Goal: Feedback & Contribution: Leave review/rating

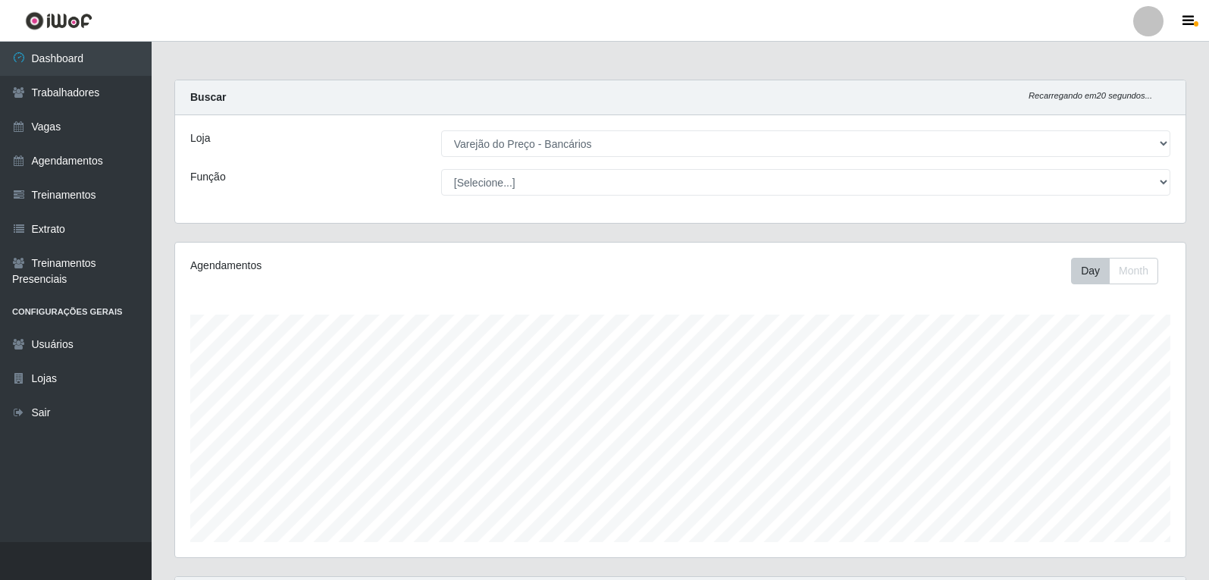
select select "157"
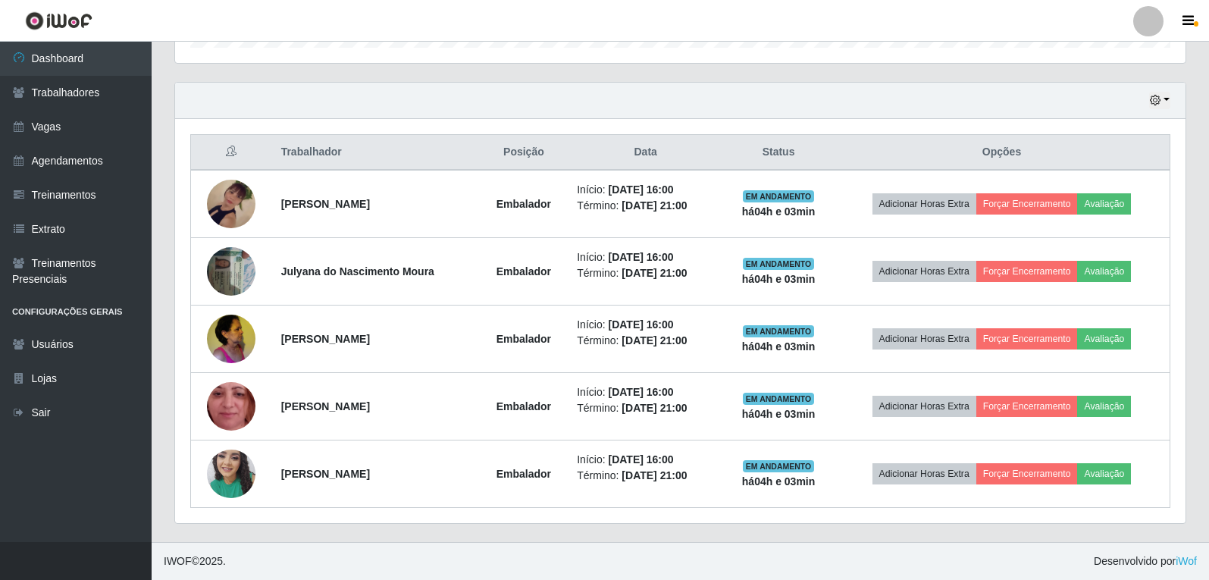
scroll to position [315, 1011]
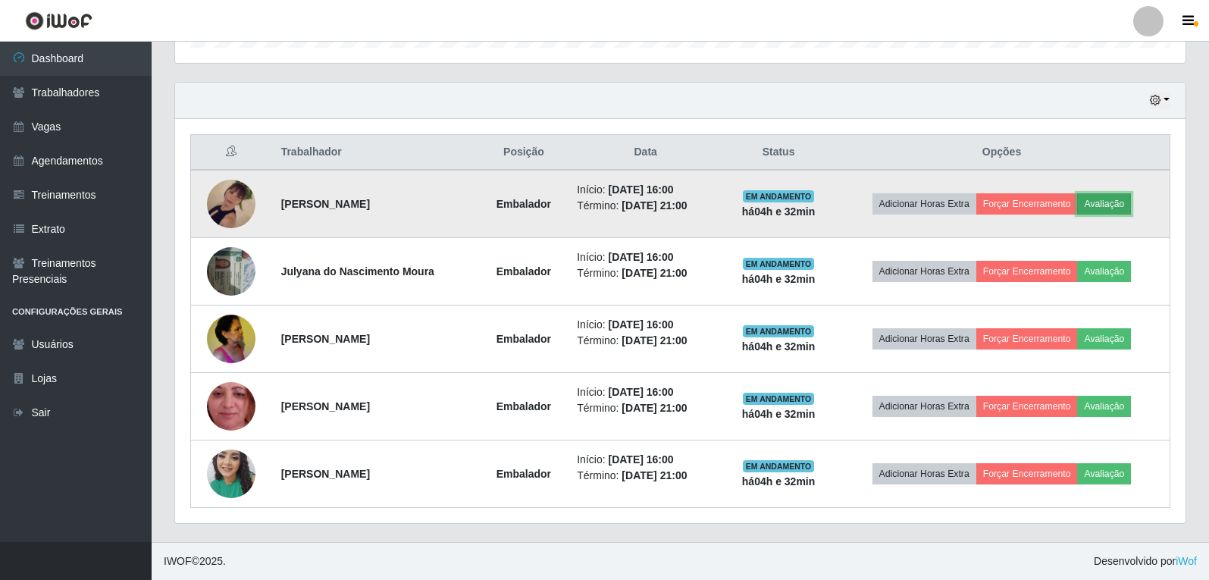
click at [1111, 200] on button "Avaliação" at bounding box center [1105, 203] width 54 height 21
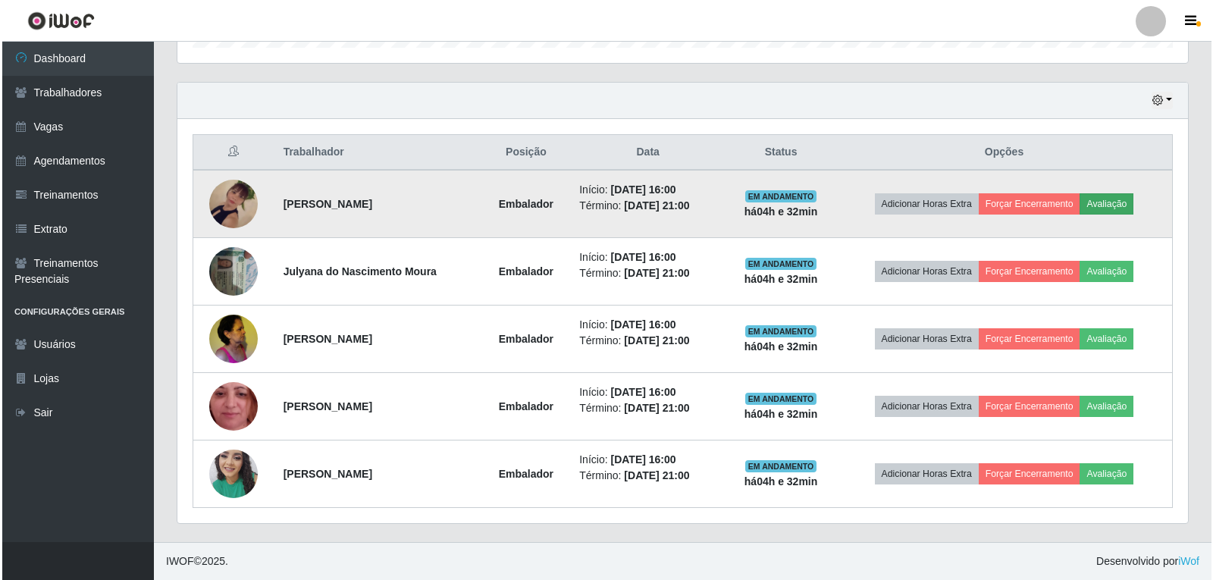
scroll to position [315, 1003]
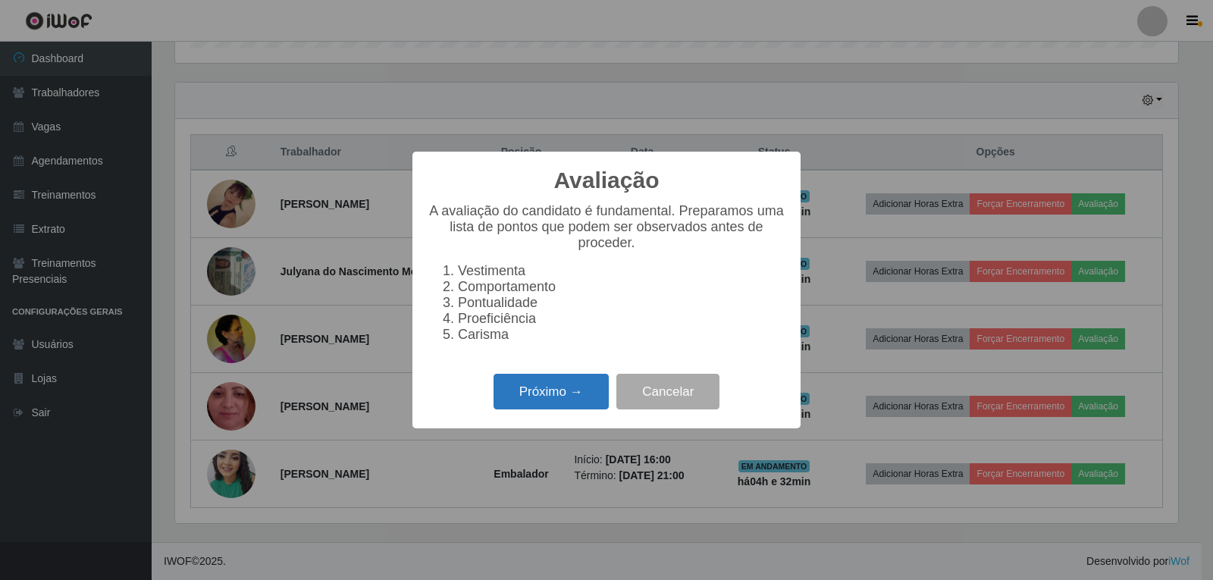
click at [570, 403] on button "Próximo →" at bounding box center [551, 392] width 115 height 36
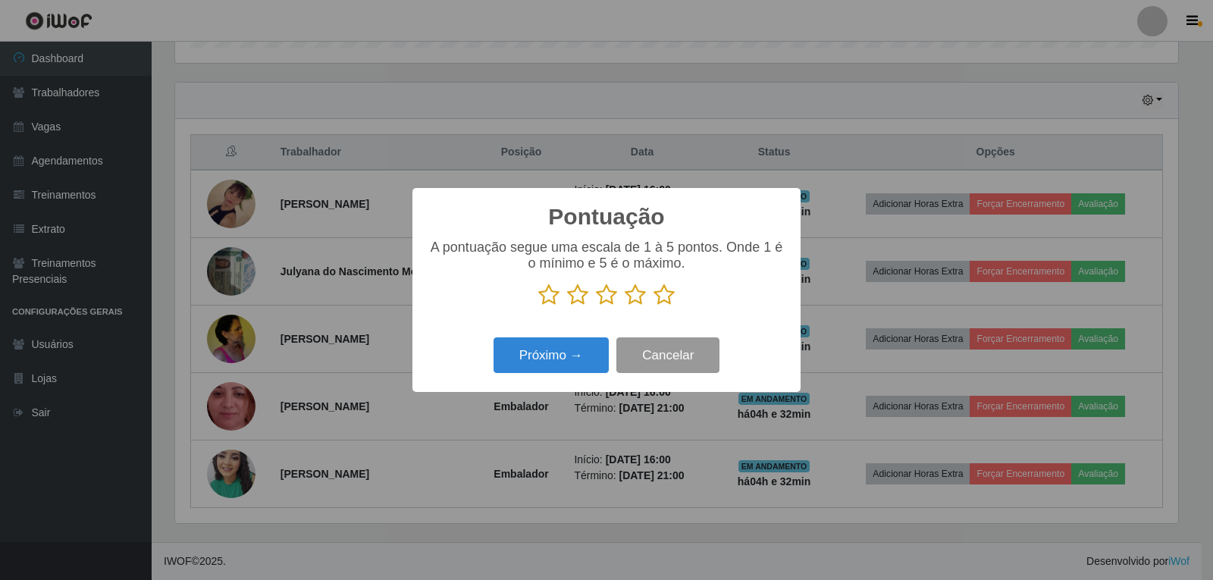
scroll to position [757972, 757283]
click at [663, 299] on icon at bounding box center [664, 295] width 21 height 23
click at [654, 306] on input "radio" at bounding box center [654, 306] width 0 height 0
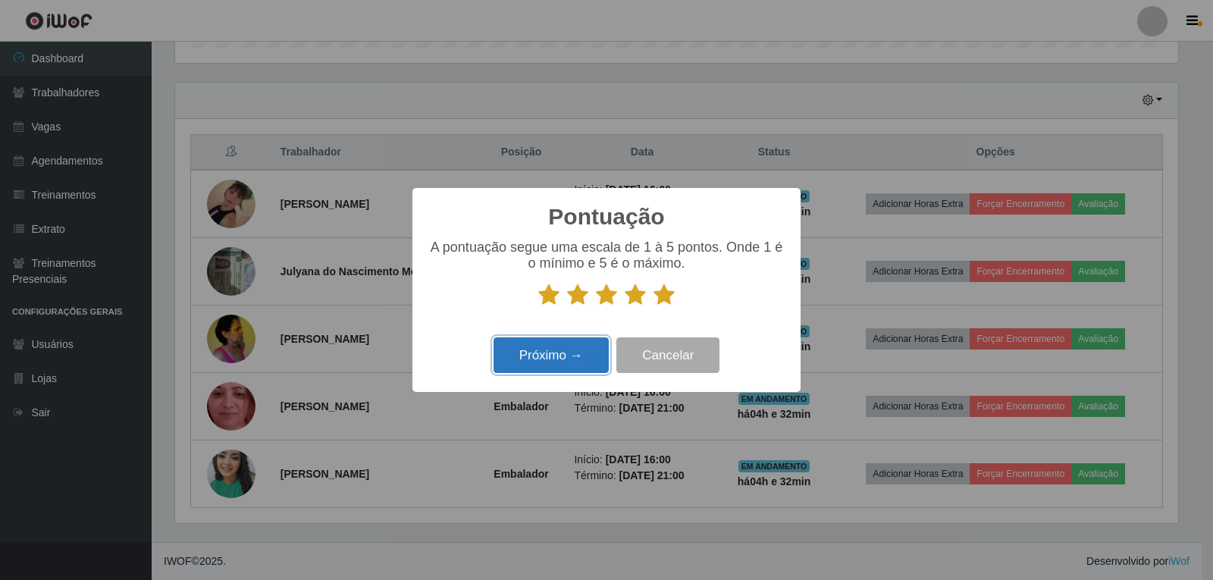
click at [558, 362] on button "Próximo →" at bounding box center [551, 355] width 115 height 36
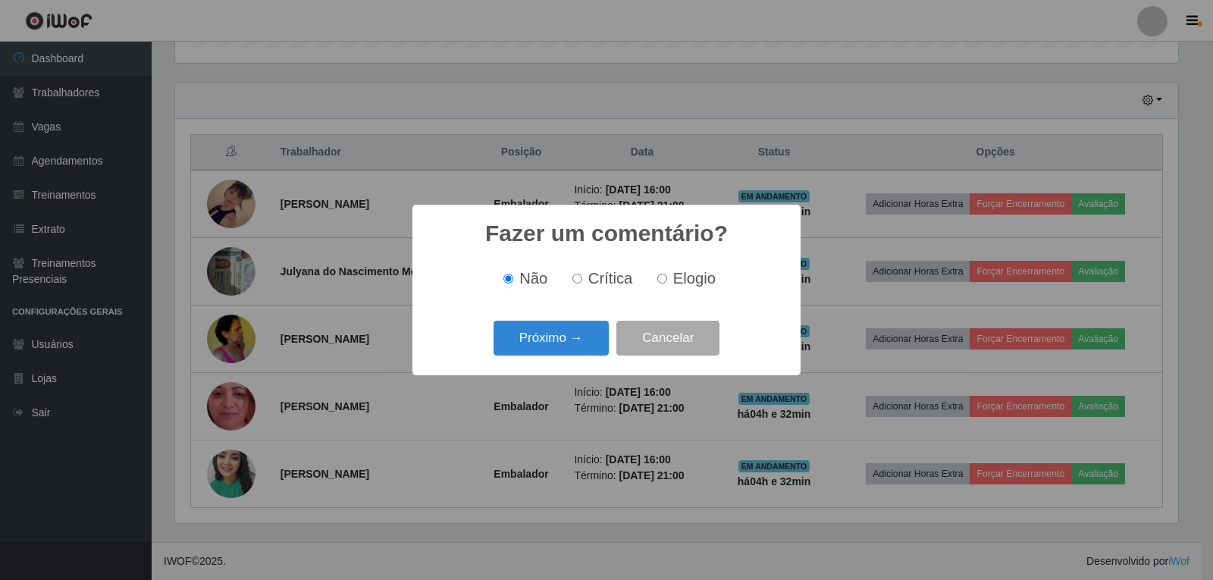
click at [690, 276] on span "Elogio" at bounding box center [694, 278] width 42 height 17
click at [667, 276] on input "Elogio" at bounding box center [662, 279] width 10 height 10
radio input "true"
click at [536, 347] on button "Próximo →" at bounding box center [551, 339] width 115 height 36
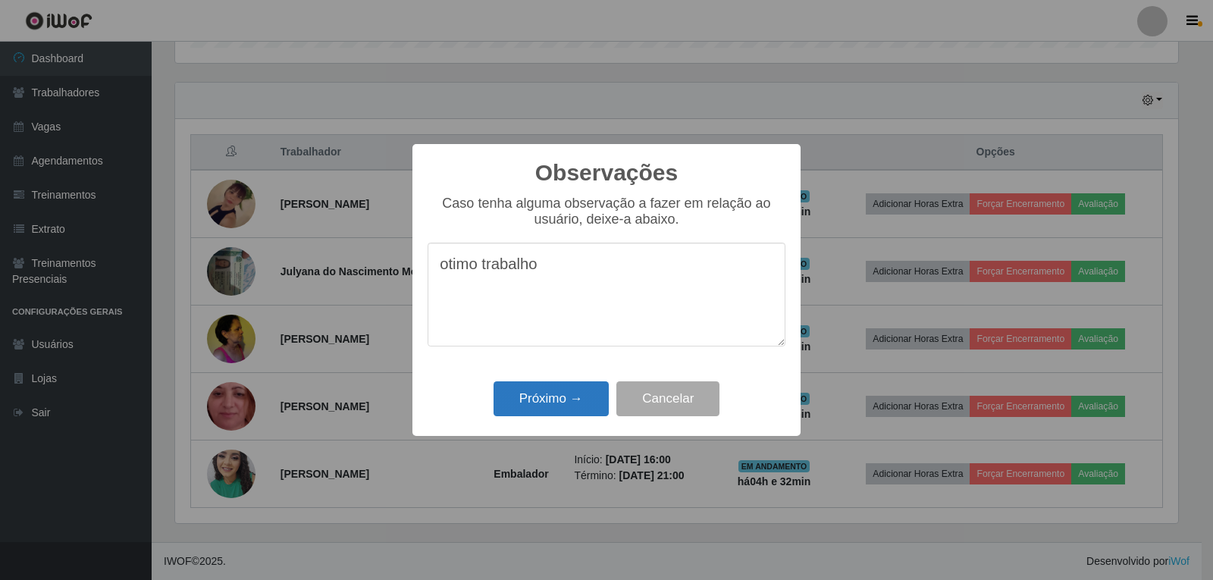
type textarea "otimo trabalho"
click at [565, 394] on button "Próximo →" at bounding box center [551, 399] width 115 height 36
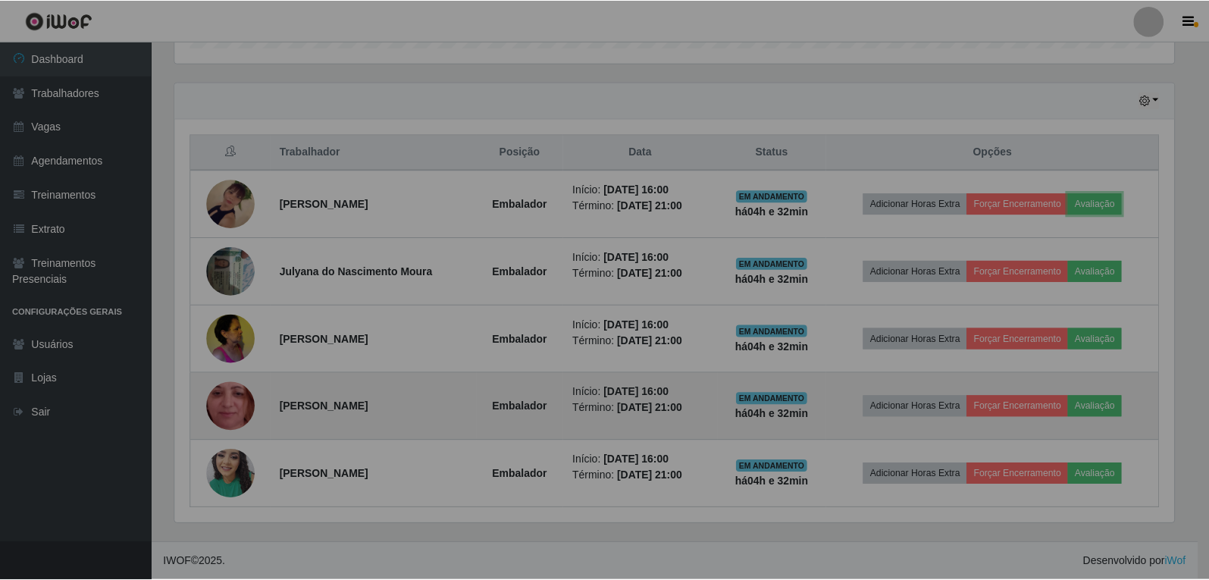
scroll to position [315, 1011]
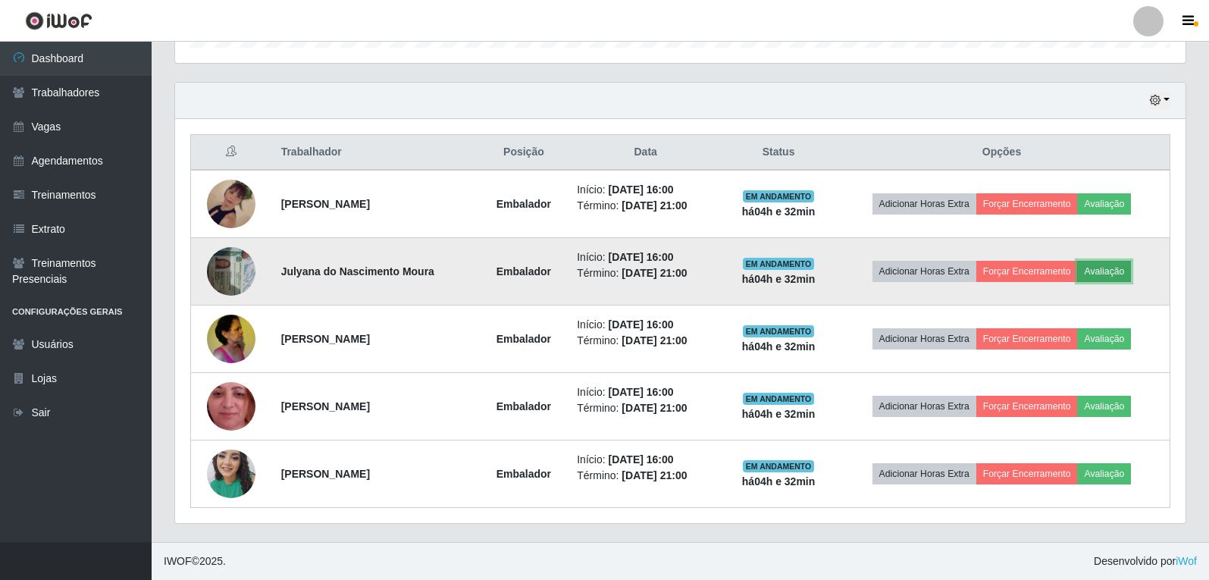
click at [1129, 274] on button "Avaliação" at bounding box center [1105, 271] width 54 height 21
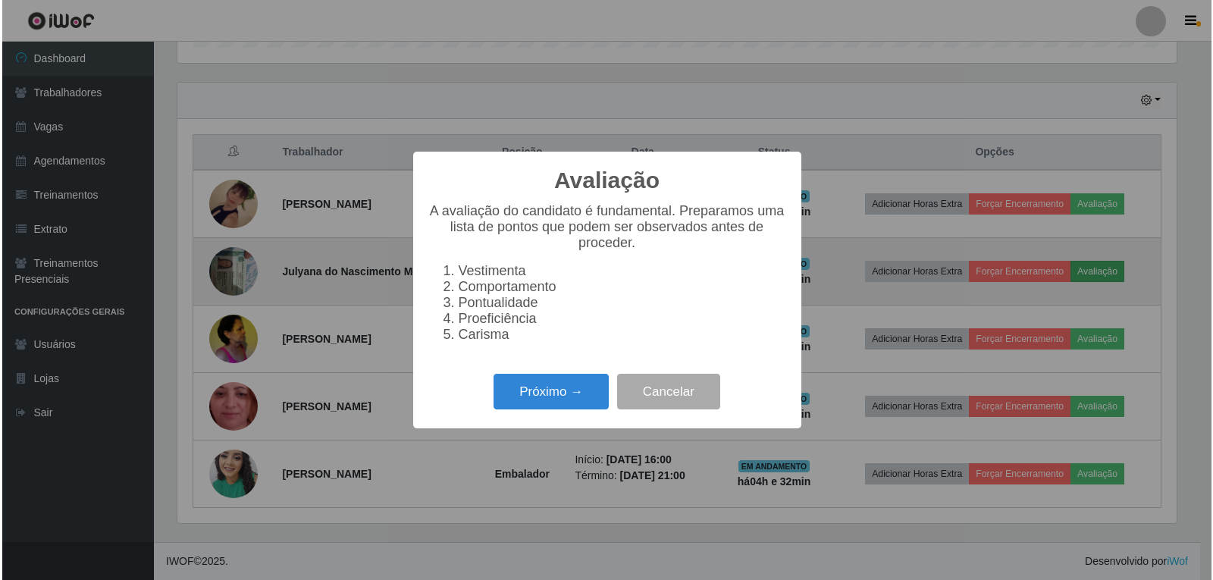
scroll to position [315, 1003]
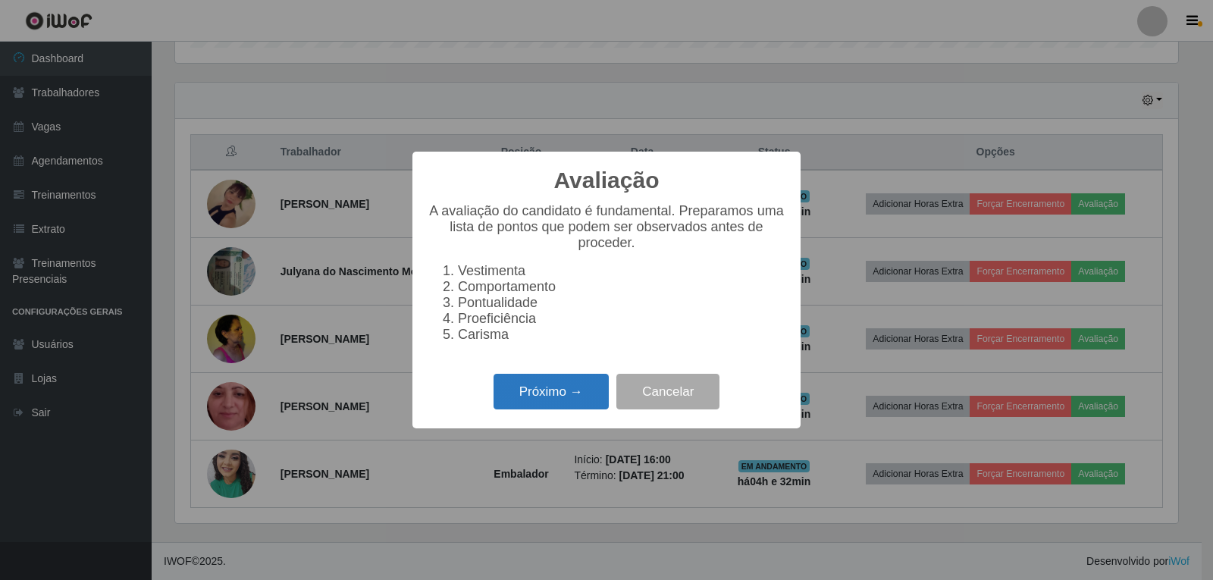
click at [542, 392] on button "Próximo →" at bounding box center [551, 392] width 115 height 36
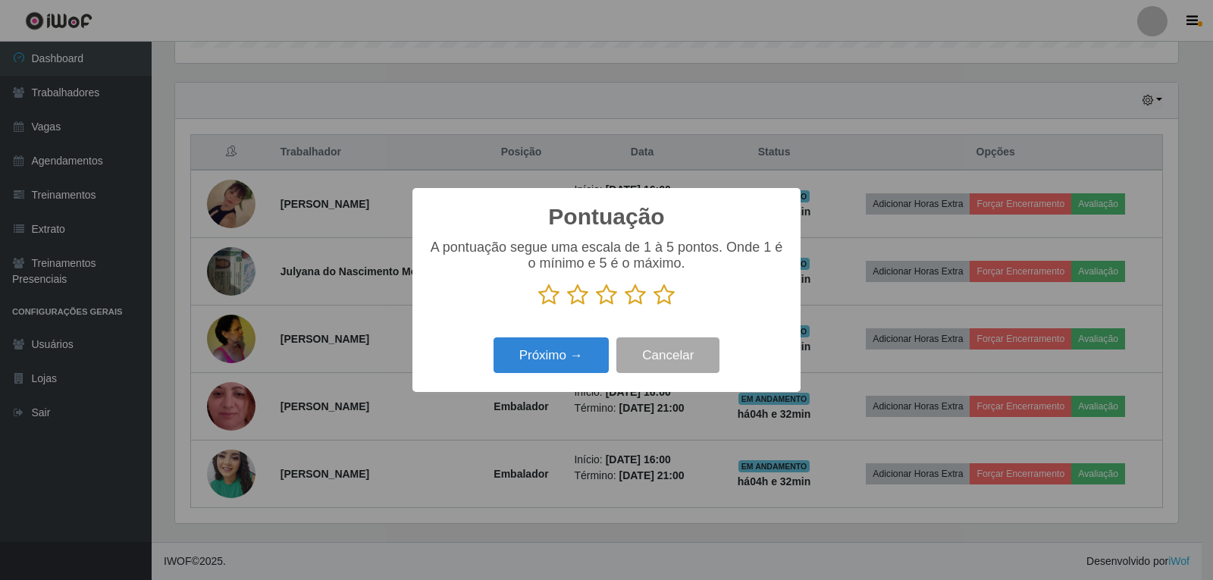
click at [662, 293] on icon at bounding box center [664, 295] width 21 height 23
click at [654, 306] on input "radio" at bounding box center [654, 306] width 0 height 0
click at [579, 347] on button "Próximo →" at bounding box center [551, 355] width 115 height 36
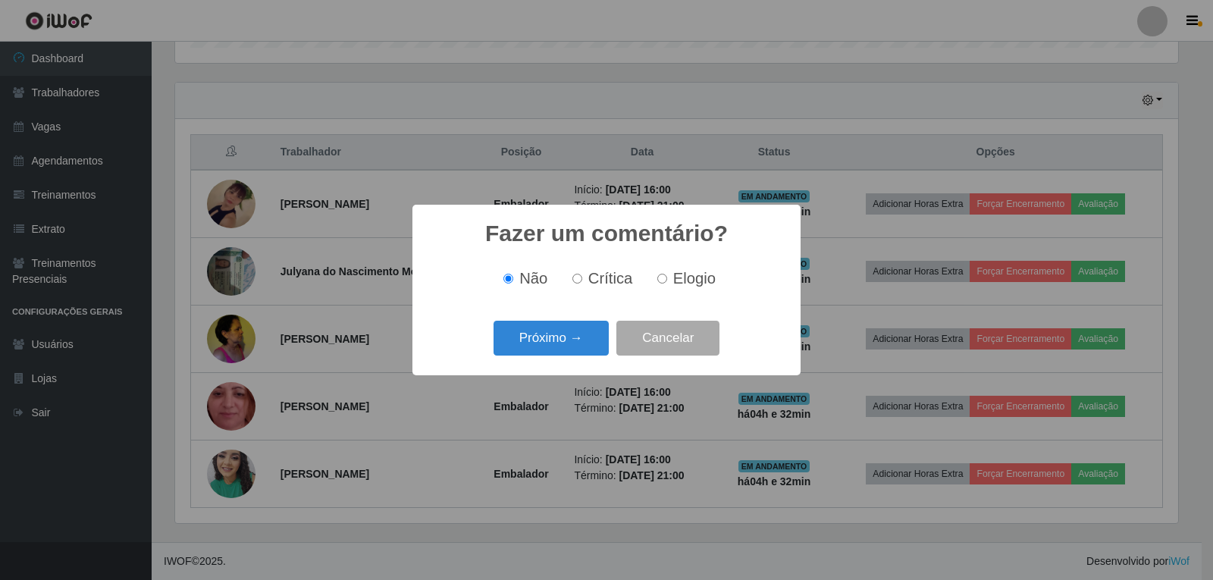
drag, startPoint x: 659, startPoint y: 280, endPoint x: 654, endPoint y: 286, distance: 8.1
click at [660, 280] on input "Elogio" at bounding box center [662, 279] width 10 height 10
radio input "true"
click at [587, 336] on button "Próximo →" at bounding box center [551, 339] width 115 height 36
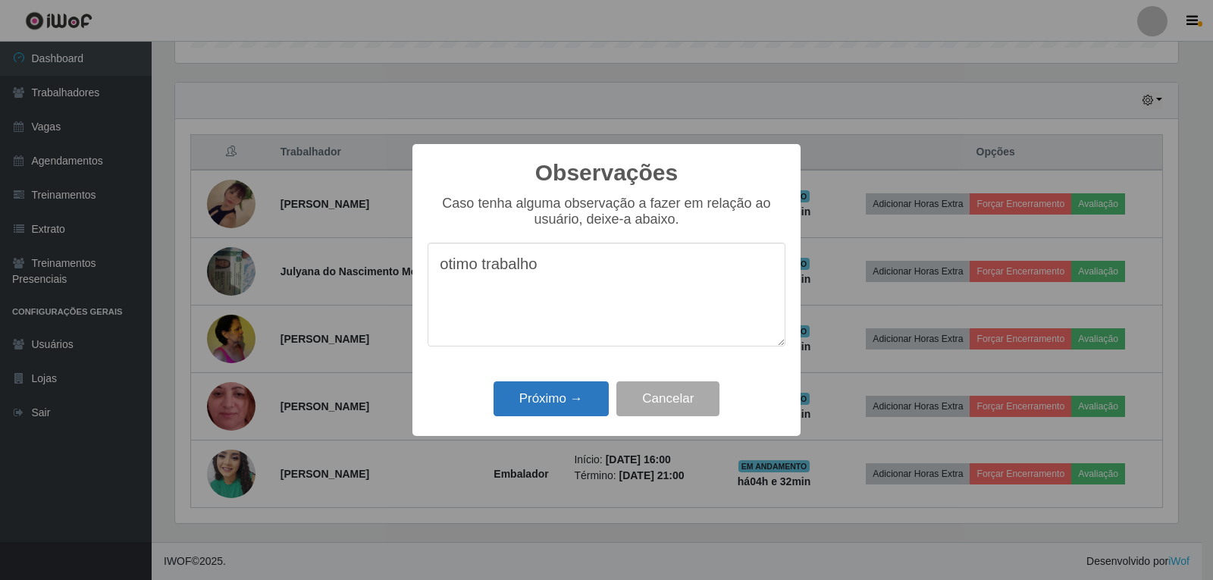
type textarea "otimo trabalho"
click at [557, 394] on button "Próximo →" at bounding box center [551, 399] width 115 height 36
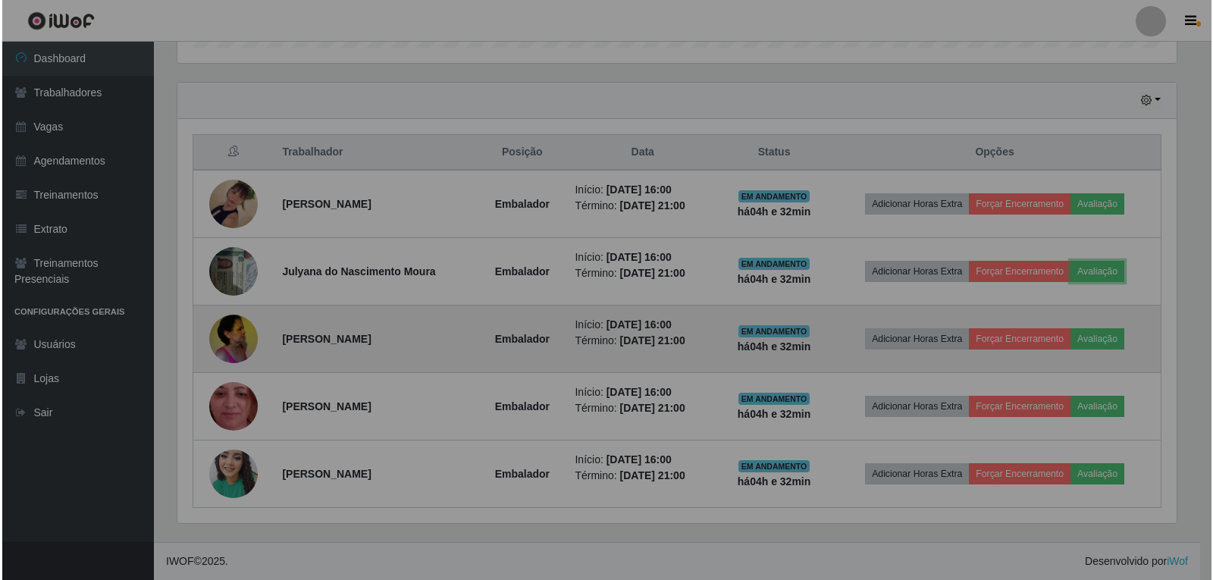
scroll to position [315, 1011]
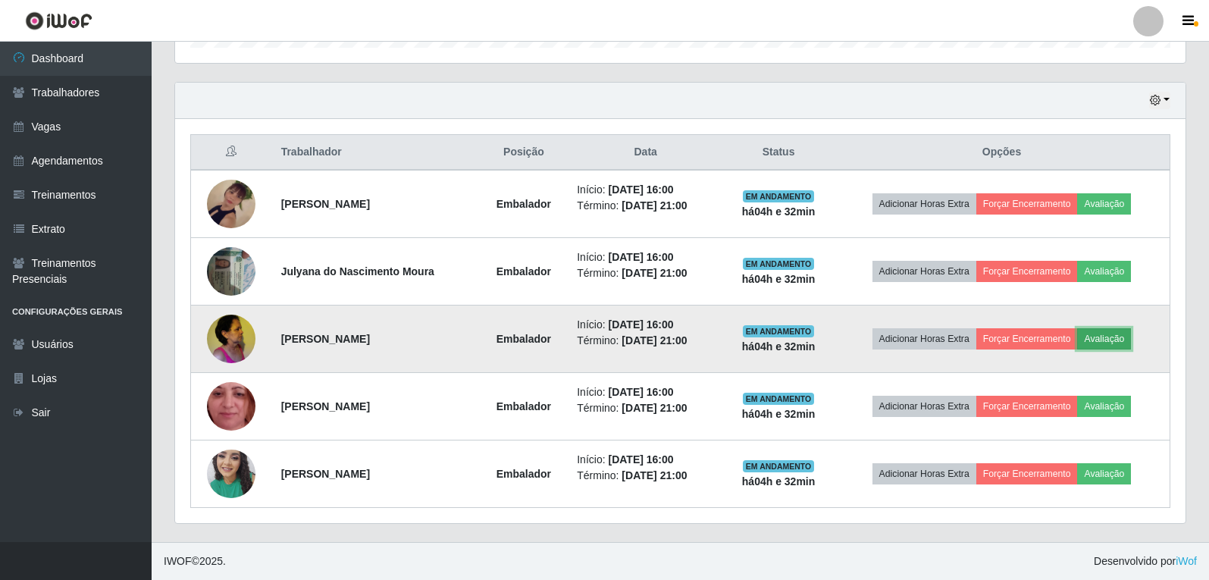
click at [1110, 340] on button "Avaliação" at bounding box center [1105, 338] width 54 height 21
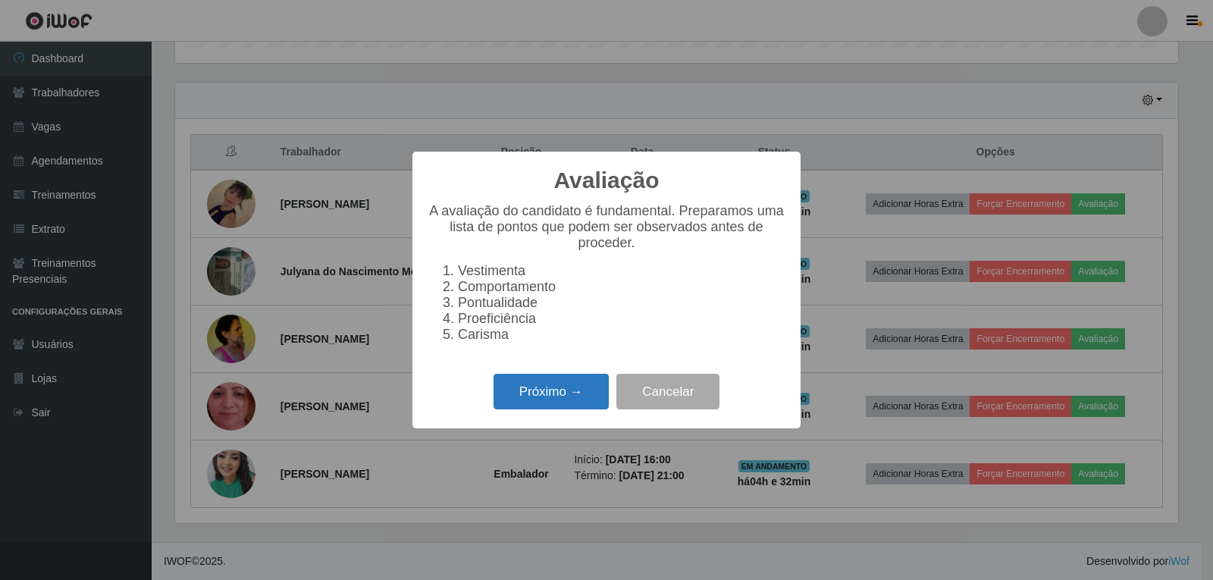
click at [562, 393] on button "Próximo →" at bounding box center [551, 392] width 115 height 36
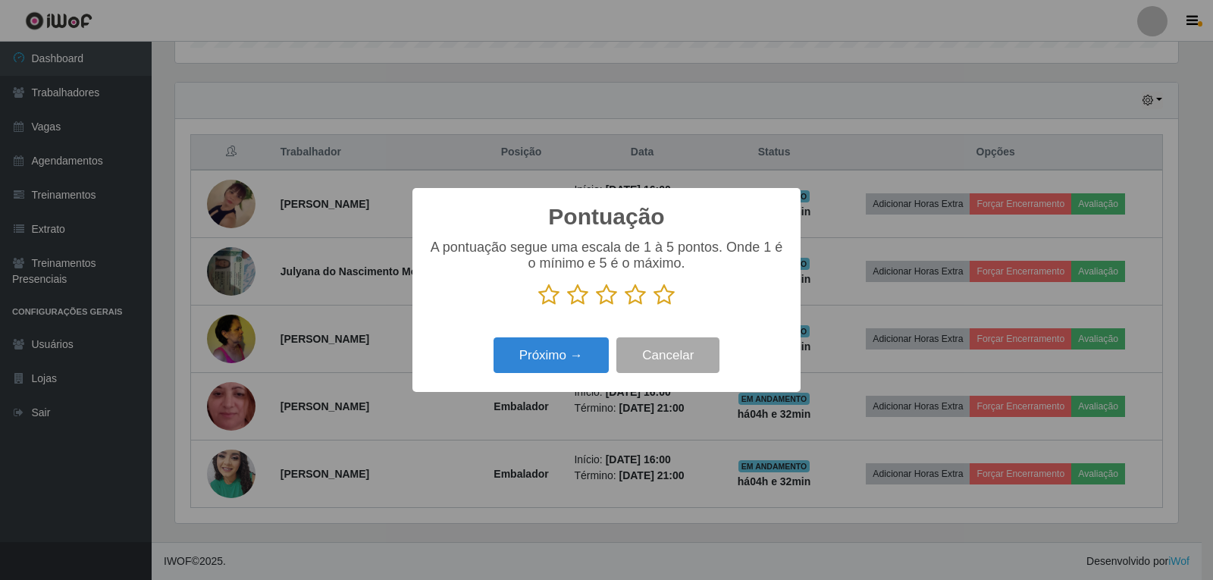
scroll to position [757972, 757283]
click at [664, 299] on icon at bounding box center [664, 295] width 21 height 23
click at [654, 306] on input "radio" at bounding box center [654, 306] width 0 height 0
click at [594, 356] on button "Próximo →" at bounding box center [551, 355] width 115 height 36
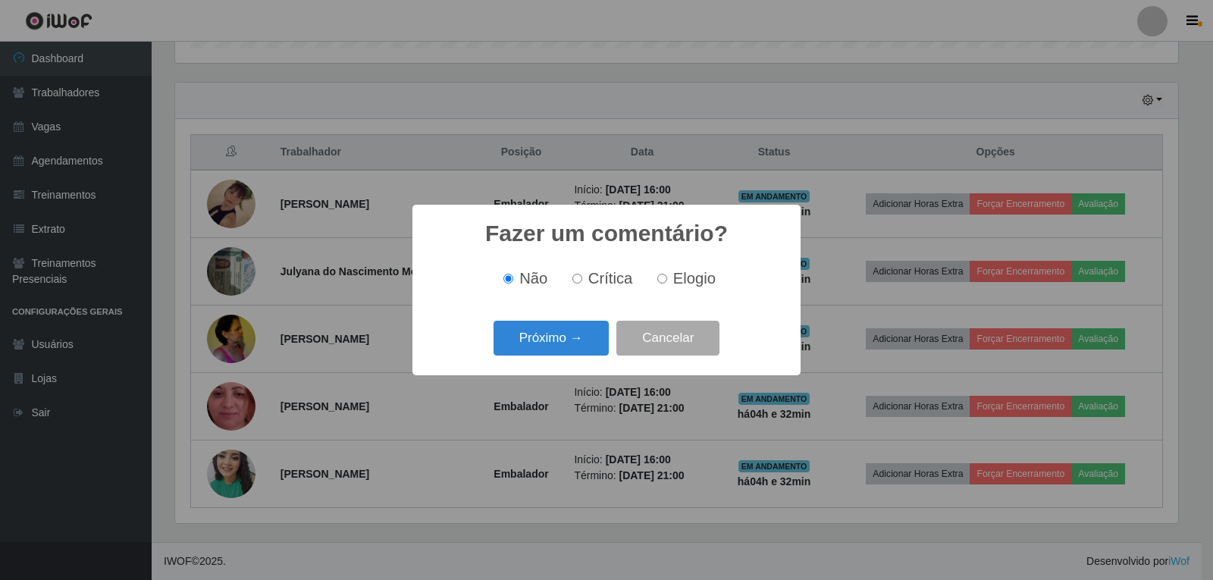
click at [666, 283] on input "Elogio" at bounding box center [662, 279] width 10 height 10
radio input "true"
click at [593, 344] on button "Próximo →" at bounding box center [551, 339] width 115 height 36
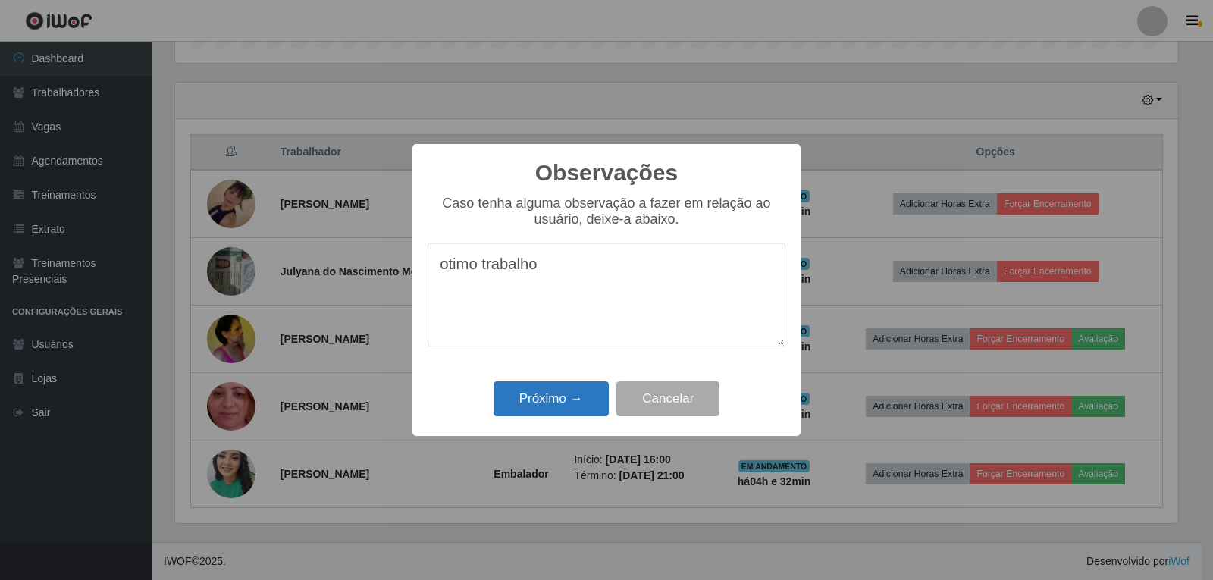
type textarea "otimo trabalho"
click at [574, 409] on button "Próximo →" at bounding box center [551, 399] width 115 height 36
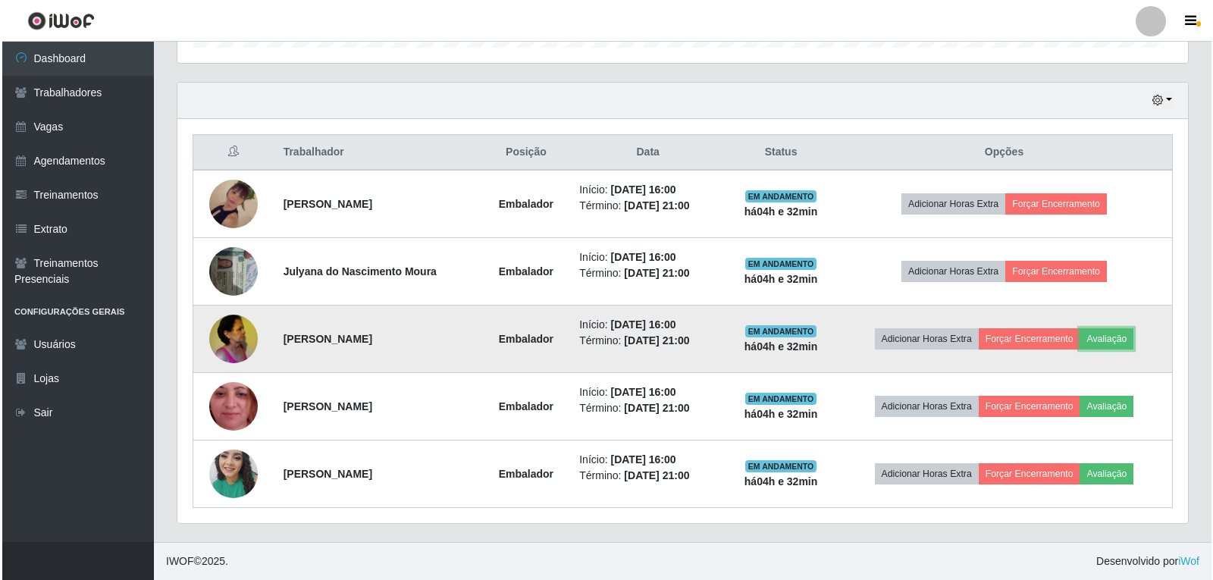
scroll to position [315, 1011]
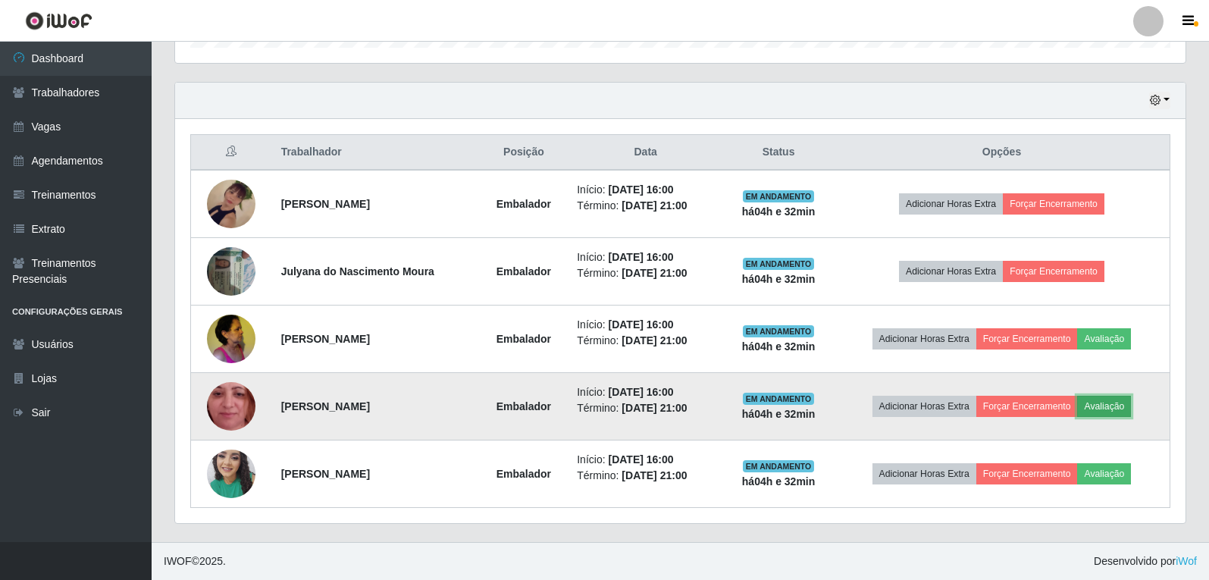
click at [1096, 412] on button "Avaliação" at bounding box center [1105, 406] width 54 height 21
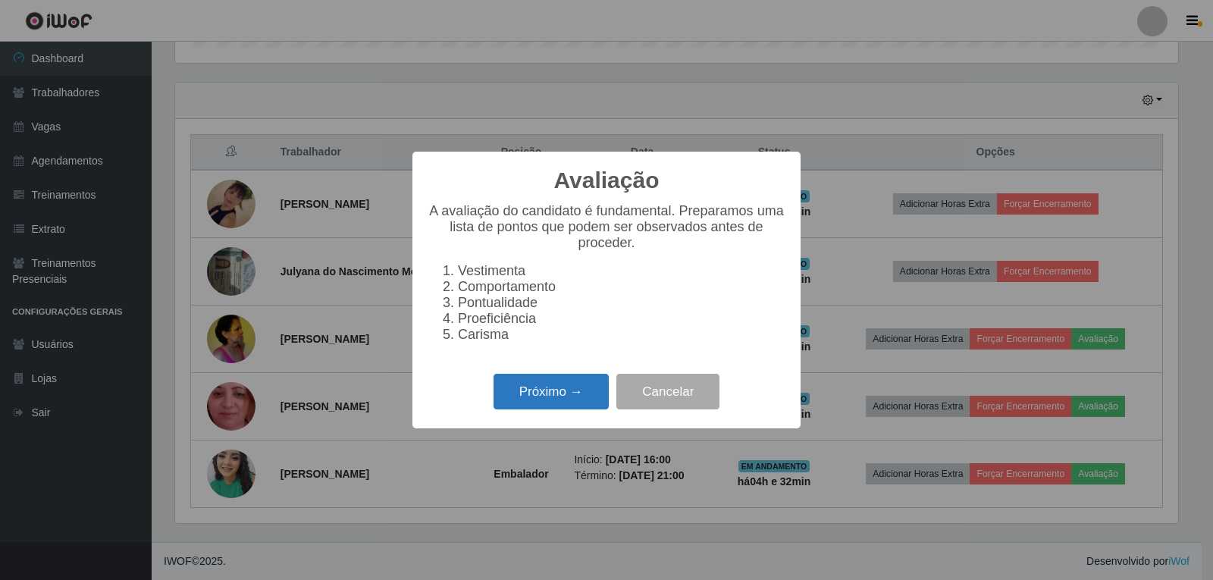
click at [569, 400] on button "Próximo →" at bounding box center [551, 392] width 115 height 36
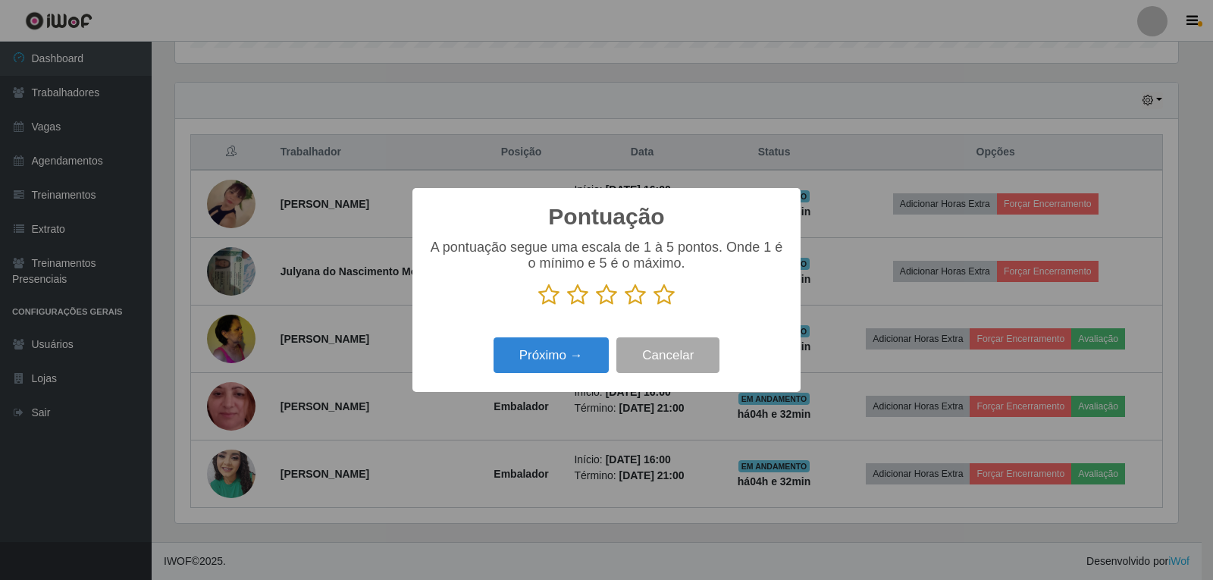
scroll to position [757972, 757283]
click at [670, 296] on icon at bounding box center [664, 295] width 21 height 23
click at [654, 306] on input "radio" at bounding box center [654, 306] width 0 height 0
click at [561, 361] on button "Próximo →" at bounding box center [551, 355] width 115 height 36
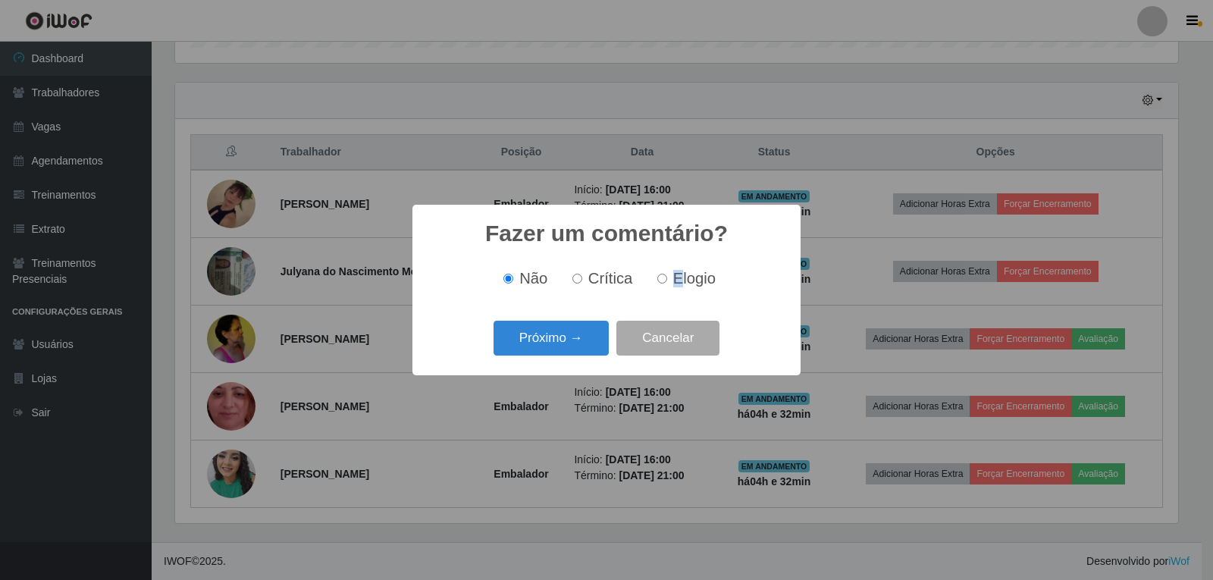
click at [676, 286] on span "Elogio" at bounding box center [694, 278] width 42 height 17
click at [577, 330] on button "Próximo →" at bounding box center [551, 339] width 115 height 36
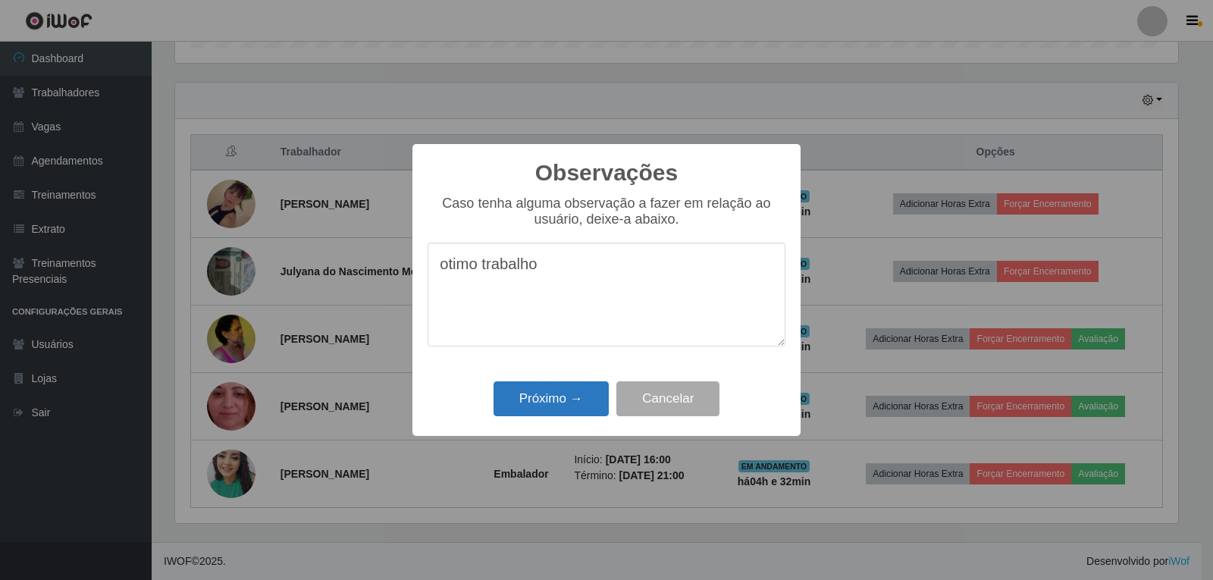
type textarea "otimo trabalho"
click at [585, 387] on button "Próximo →" at bounding box center [551, 399] width 115 height 36
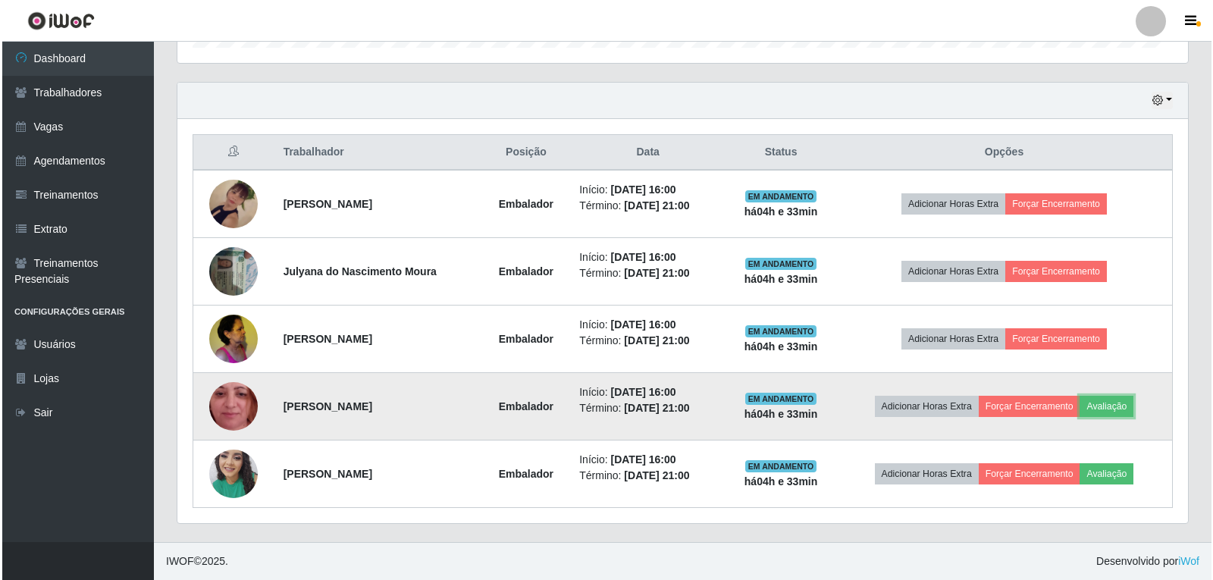
scroll to position [315, 1011]
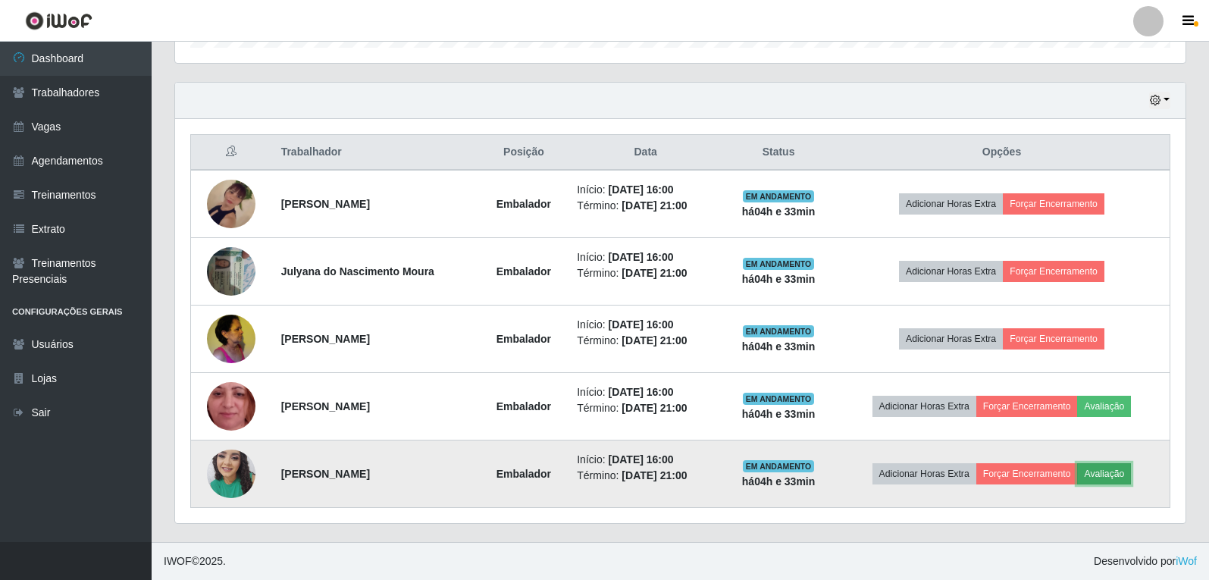
click at [1092, 478] on button "Avaliação" at bounding box center [1105, 473] width 54 height 21
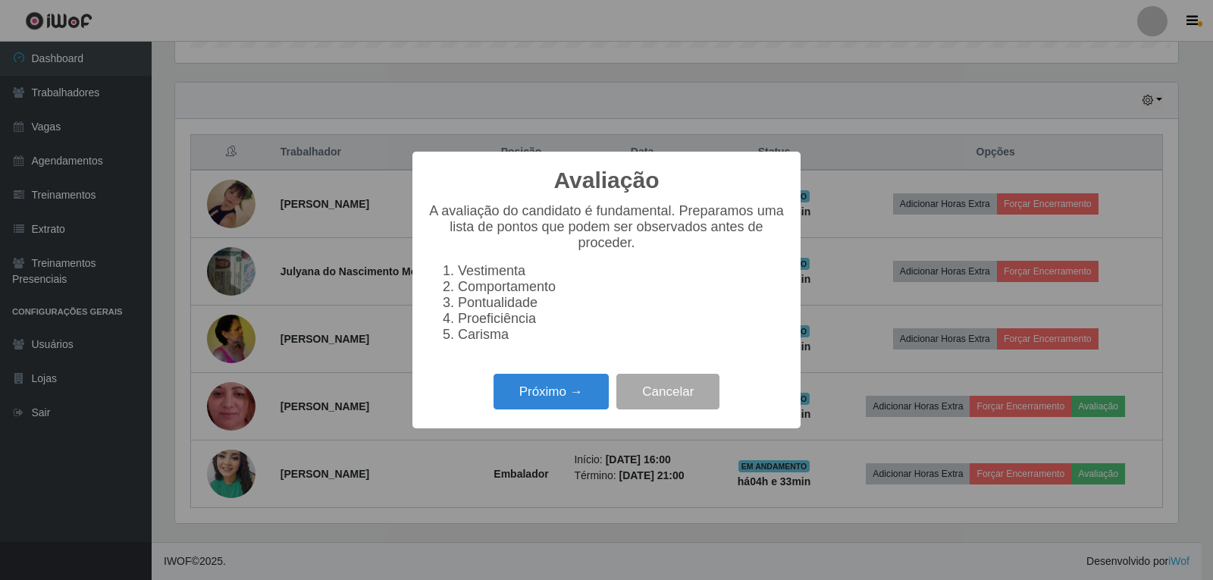
scroll to position [315, 1003]
click at [572, 396] on button "Próximo →" at bounding box center [551, 392] width 115 height 36
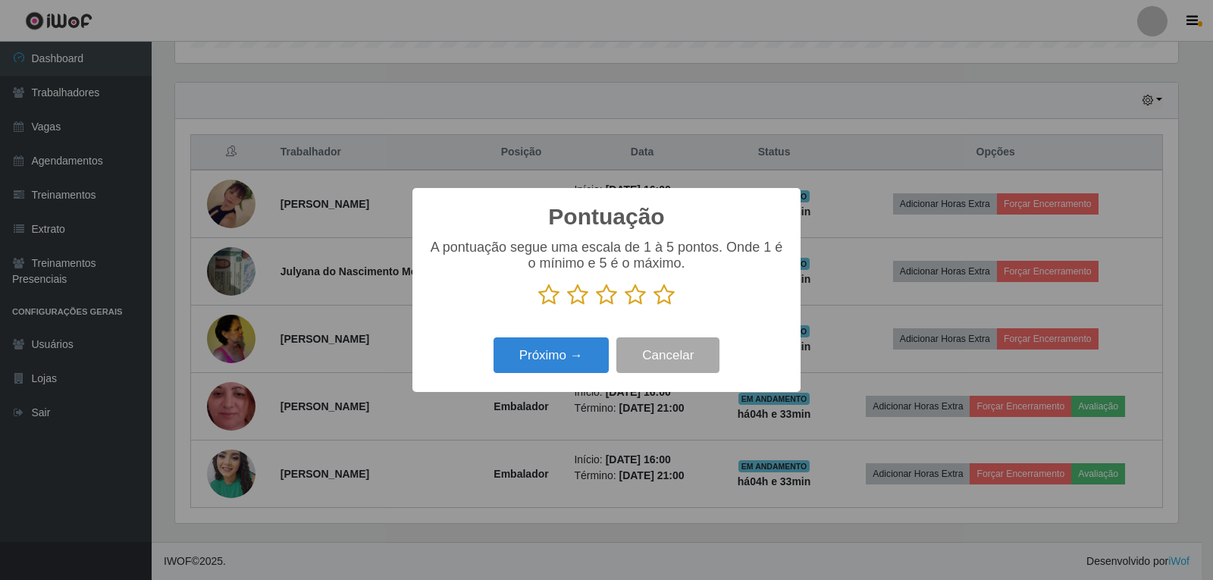
scroll to position [757972, 757283]
click at [660, 300] on icon at bounding box center [664, 295] width 21 height 23
click at [654, 306] on input "radio" at bounding box center [654, 306] width 0 height 0
click at [599, 343] on button "Próximo →" at bounding box center [551, 355] width 115 height 36
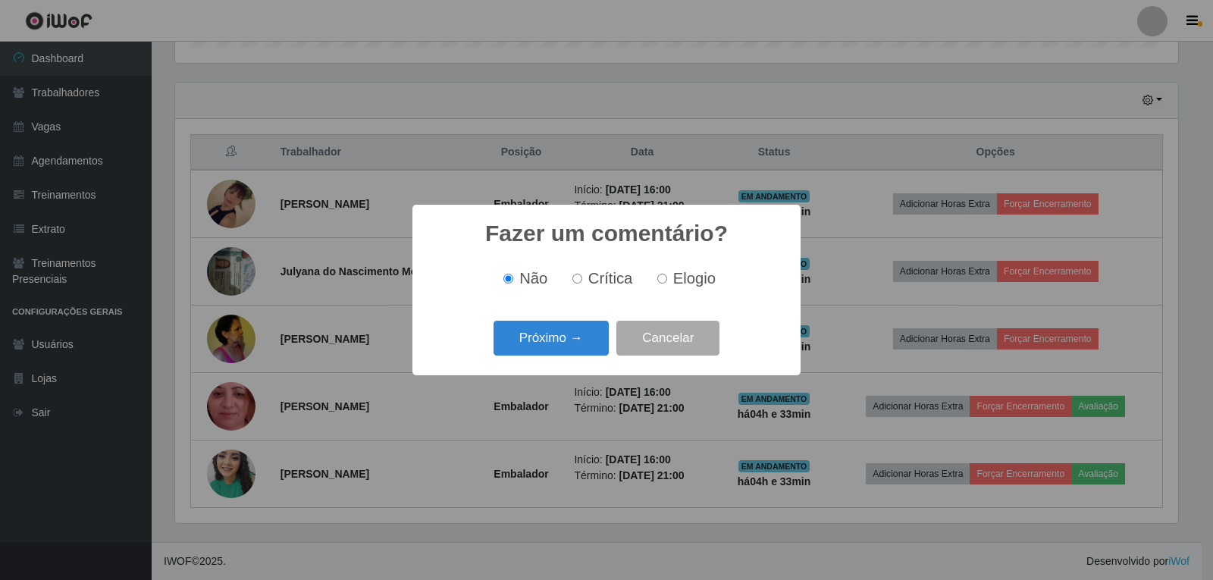
click at [685, 275] on span "Elogio" at bounding box center [694, 278] width 42 height 17
click at [667, 275] on input "Elogio" at bounding box center [662, 279] width 10 height 10
radio input "true"
click at [570, 345] on button "Próximo →" at bounding box center [551, 339] width 115 height 36
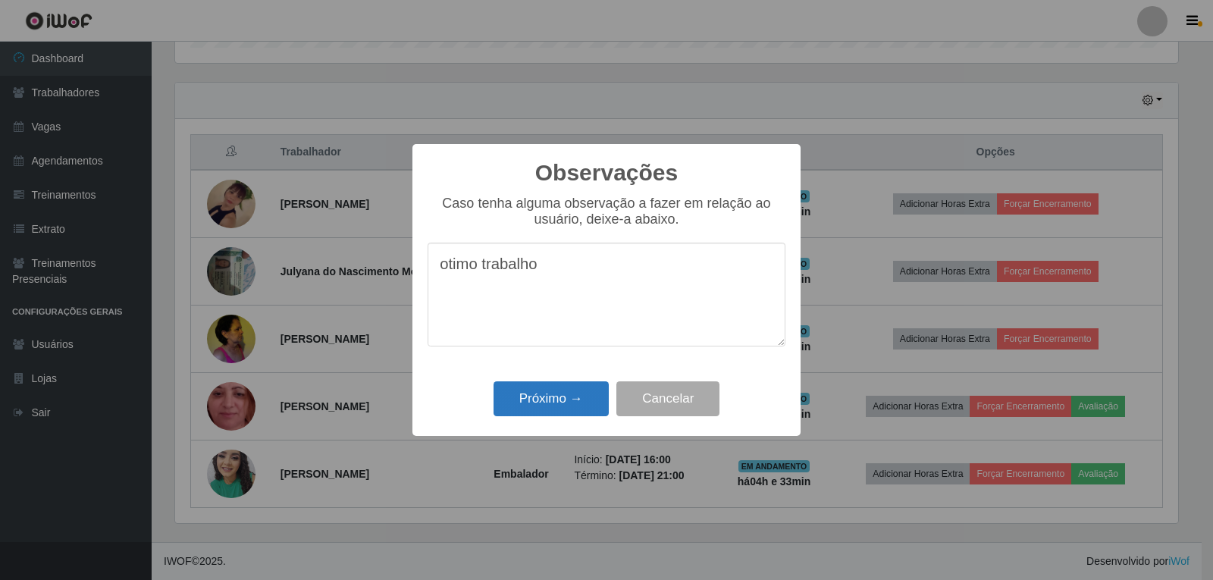
type textarea "otimo trabalho"
click at [575, 410] on button "Próximo →" at bounding box center [551, 399] width 115 height 36
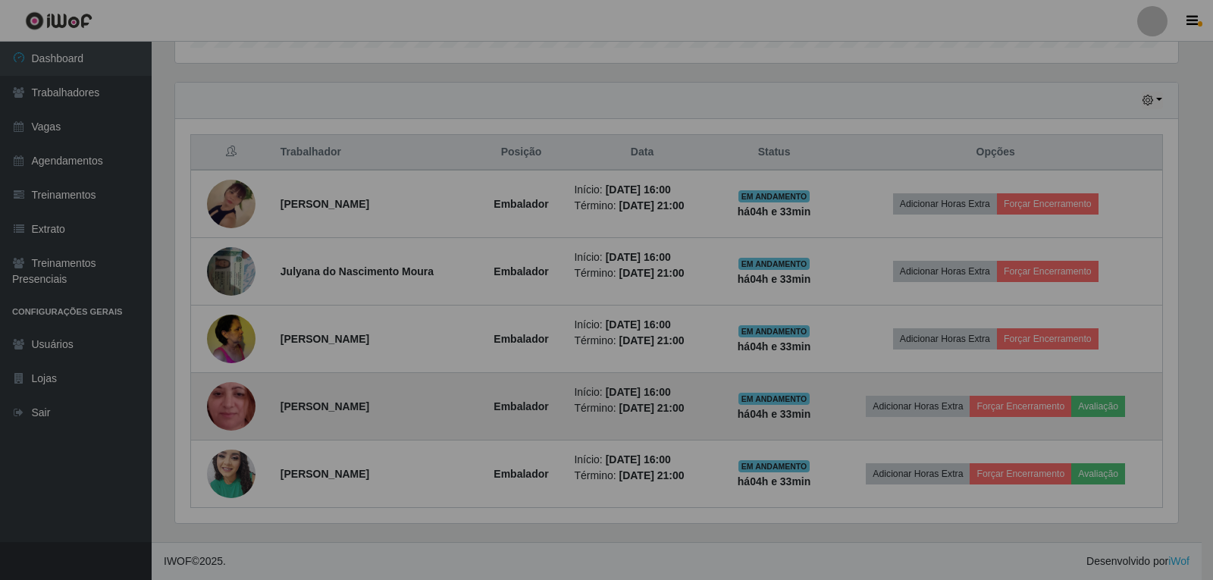
scroll to position [315, 1011]
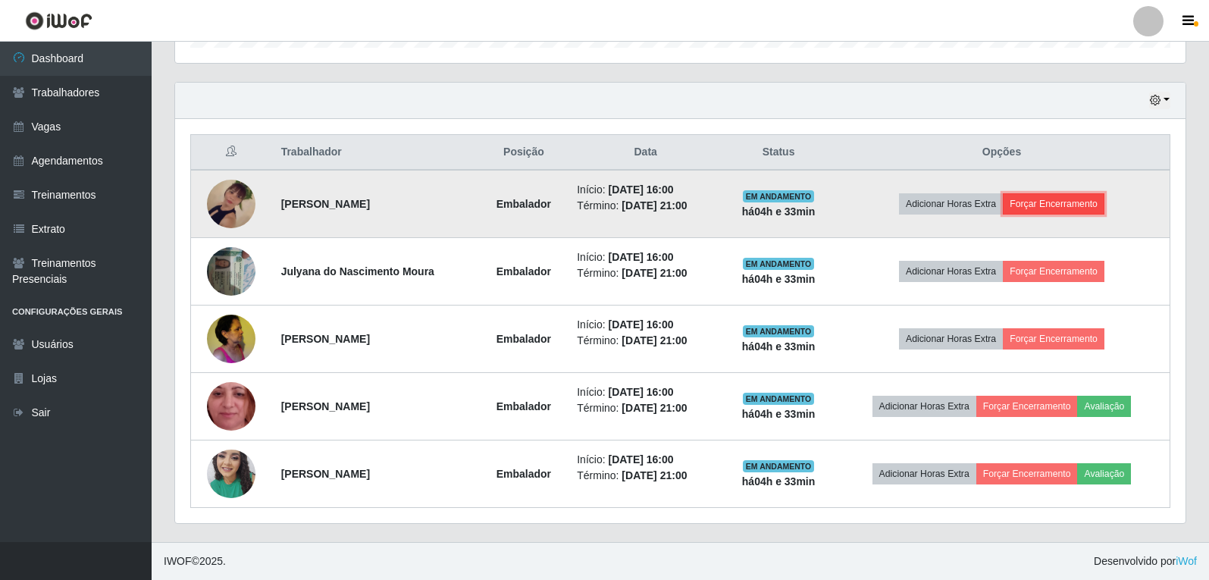
click at [1059, 195] on button "Forçar Encerramento" at bounding box center [1054, 203] width 102 height 21
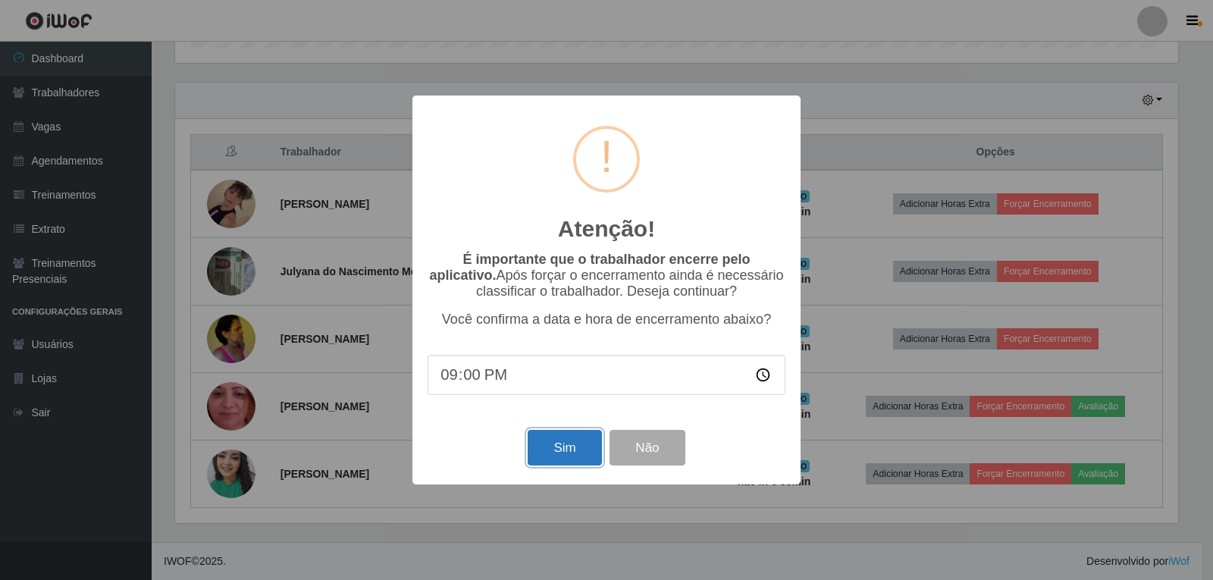
click at [579, 443] on button "Sim" at bounding box center [565, 448] width 74 height 36
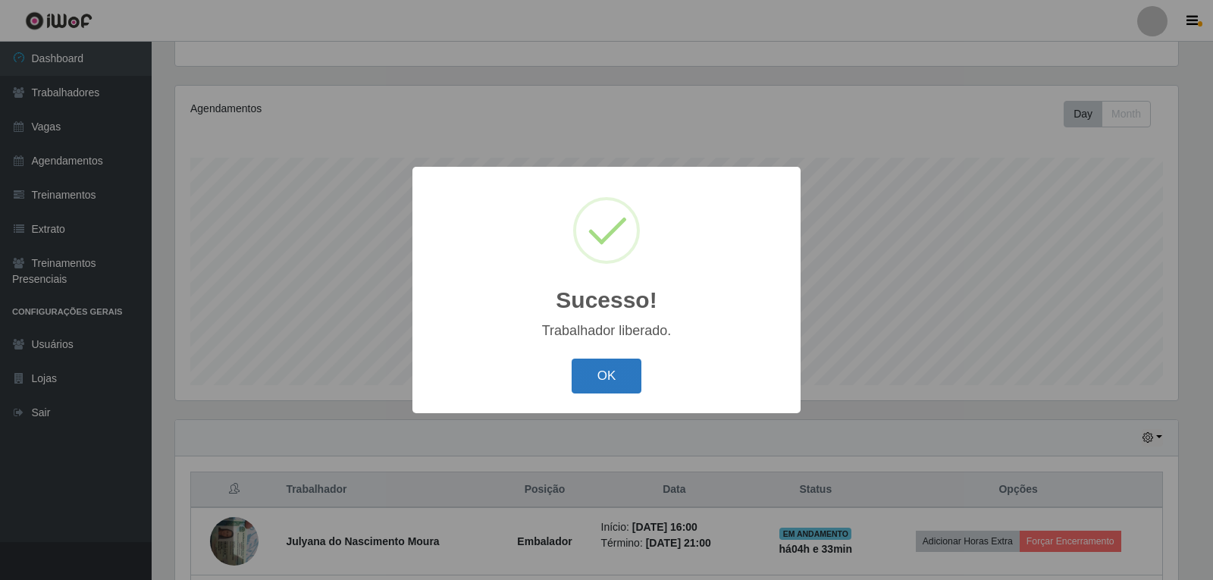
click at [610, 390] on button "OK" at bounding box center [607, 377] width 71 height 36
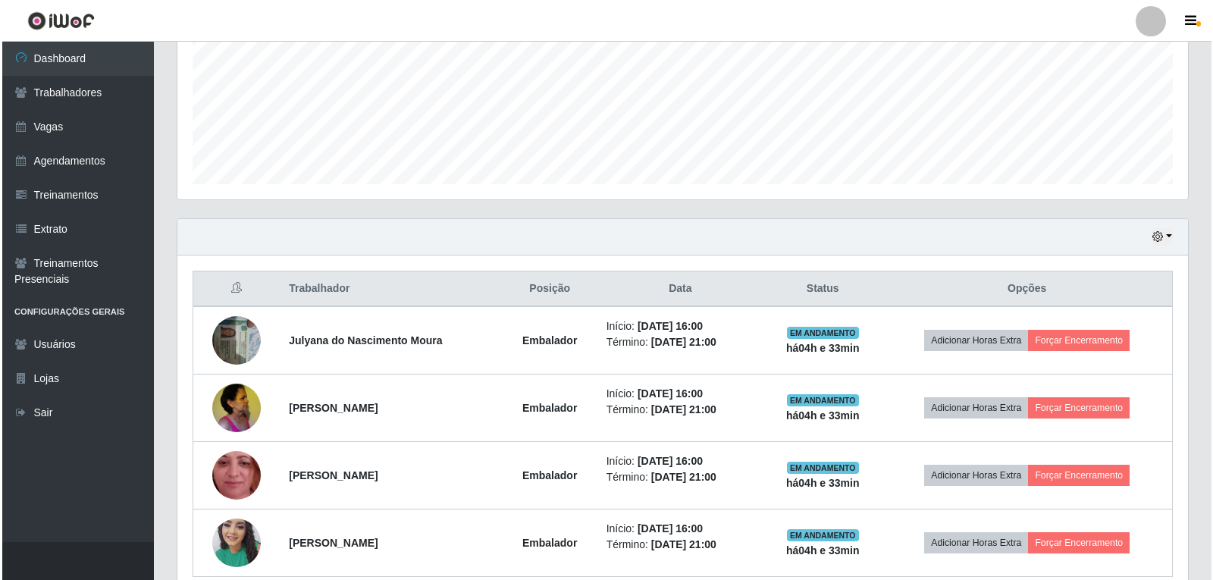
scroll to position [384, 0]
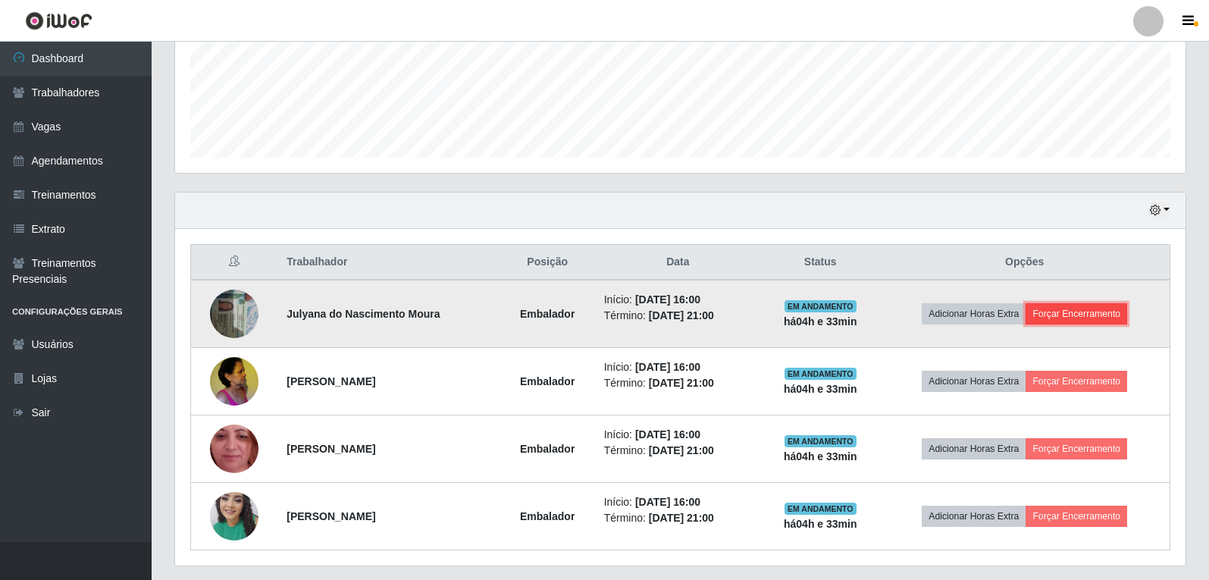
click at [1097, 314] on button "Forçar Encerramento" at bounding box center [1077, 313] width 102 height 21
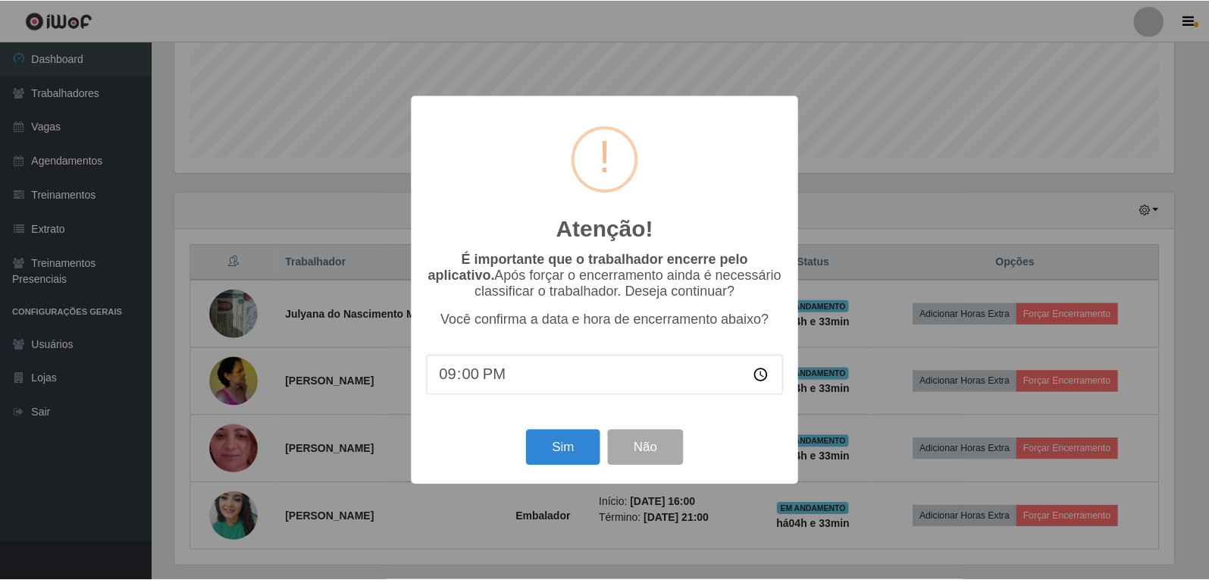
scroll to position [315, 1003]
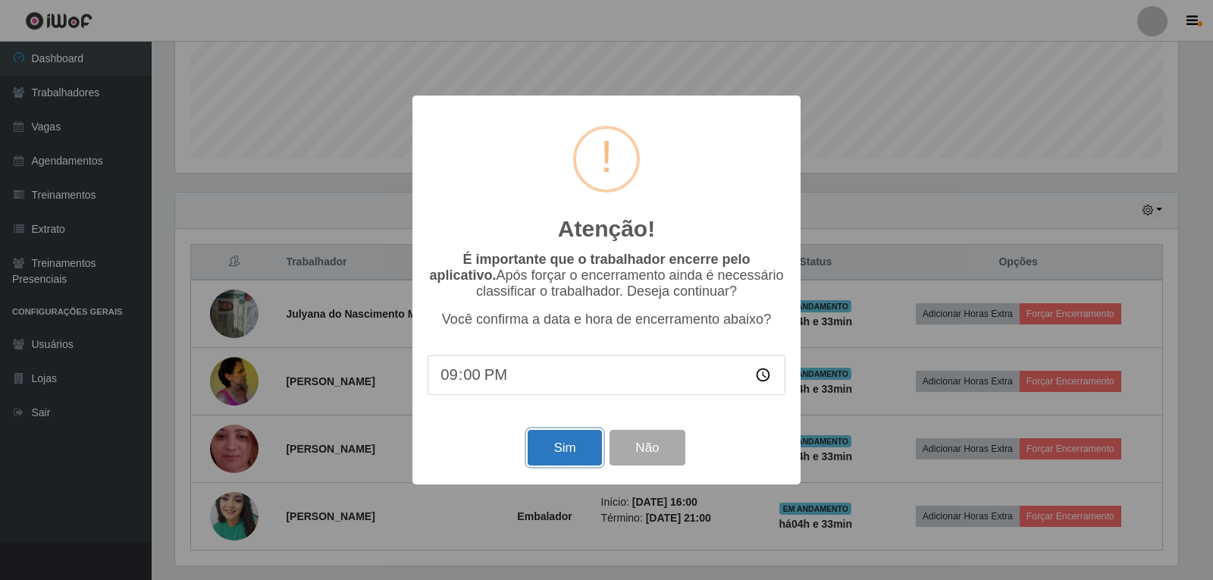
click at [581, 436] on button "Sim" at bounding box center [565, 448] width 74 height 36
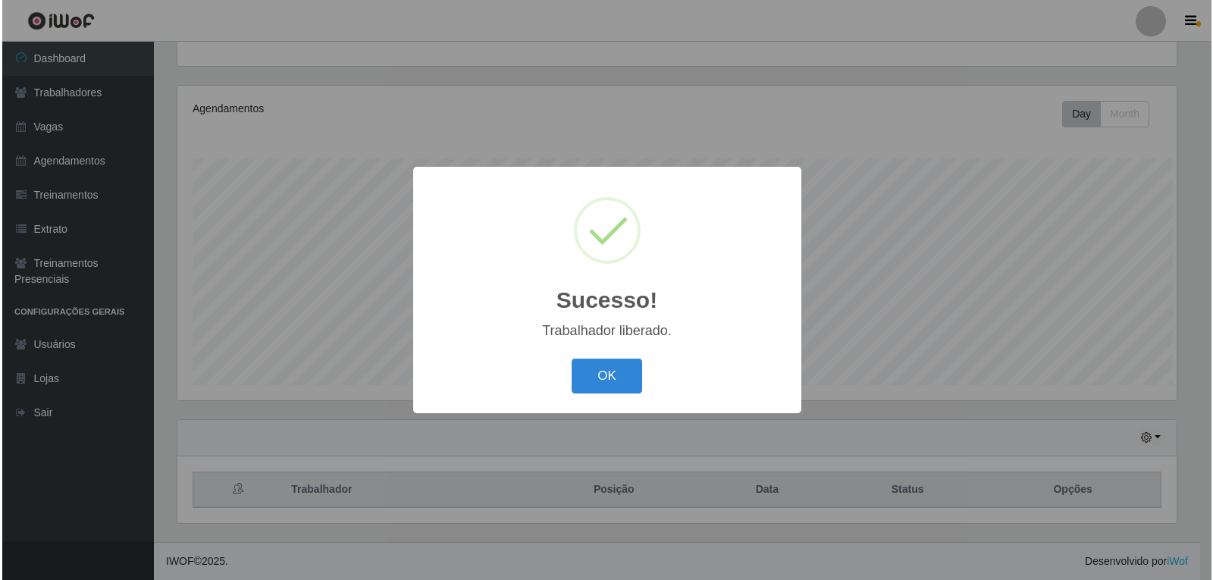
scroll to position [0, 0]
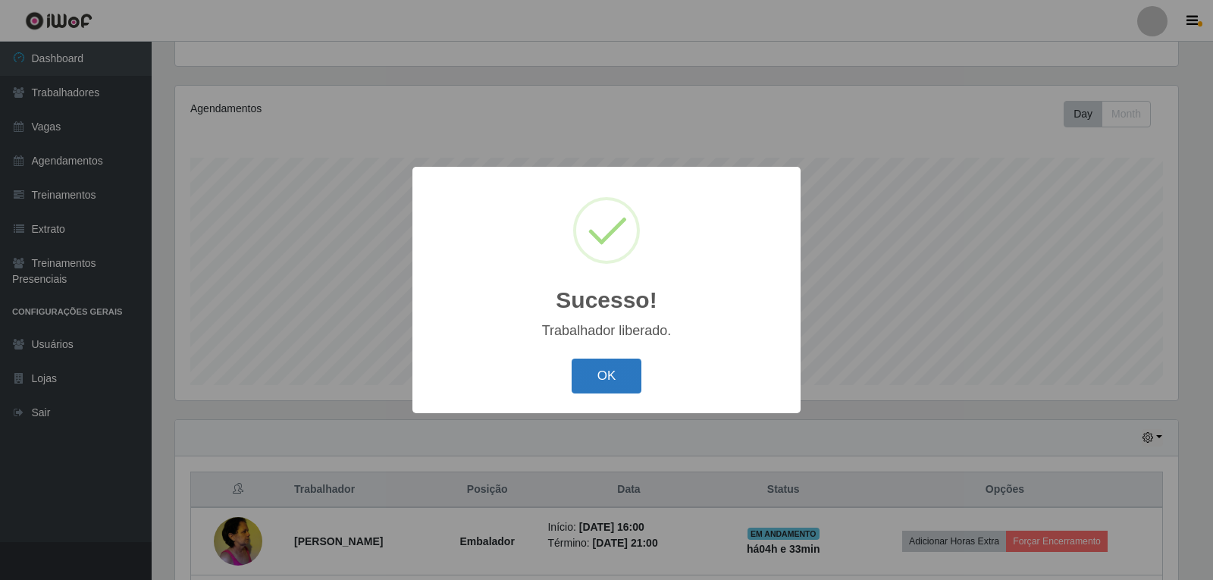
click at [616, 365] on button "OK" at bounding box center [607, 377] width 71 height 36
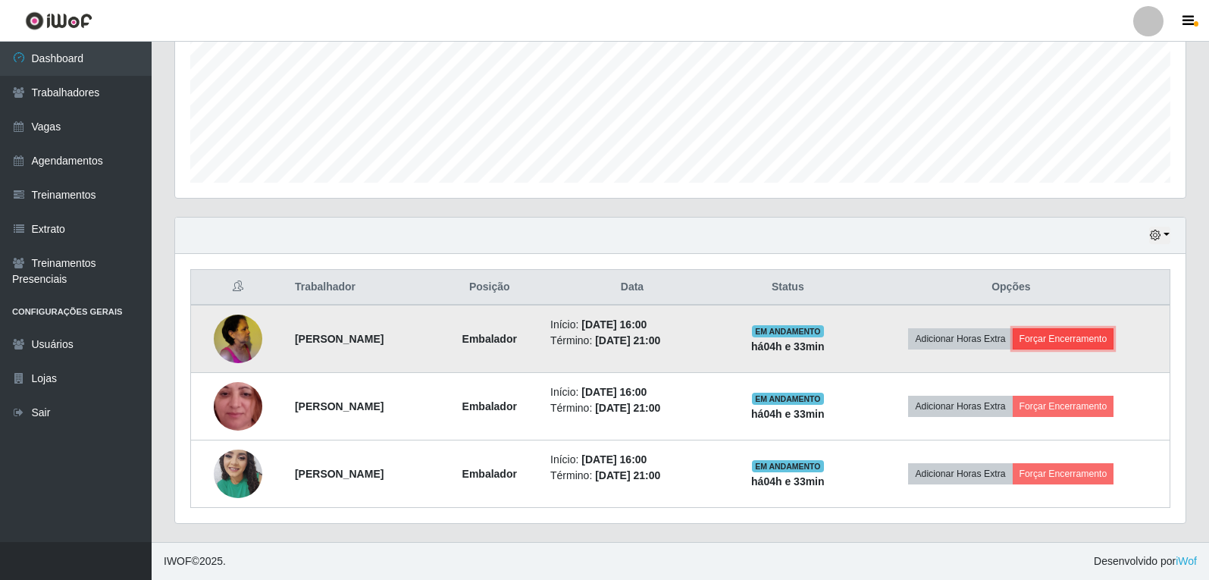
click at [1070, 338] on button "Forçar Encerramento" at bounding box center [1064, 338] width 102 height 21
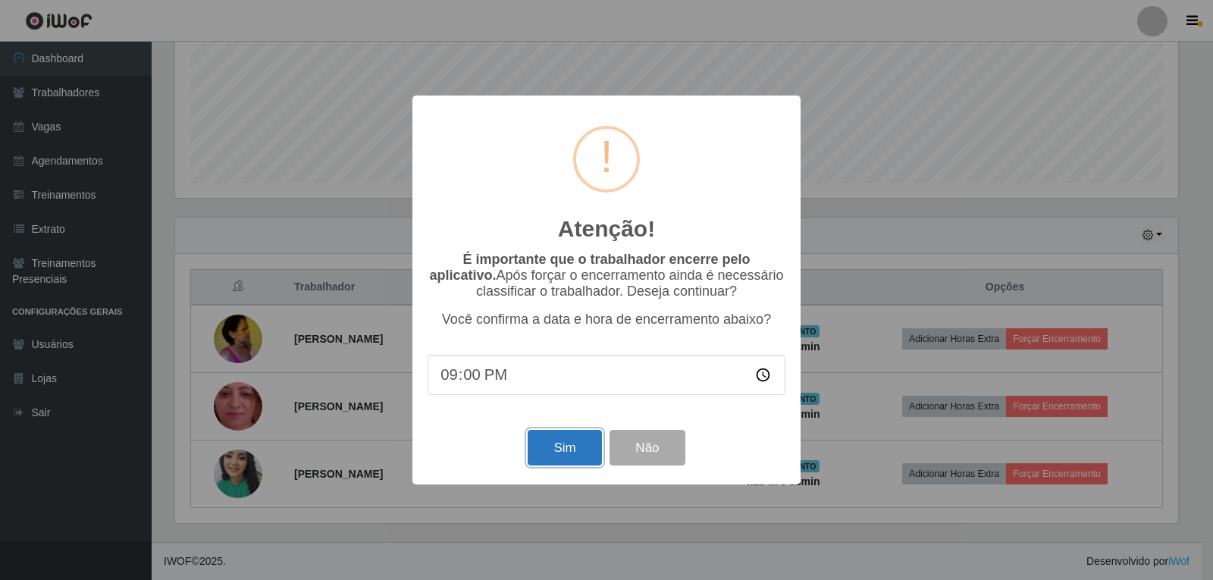
click at [574, 445] on button "Sim" at bounding box center [565, 448] width 74 height 36
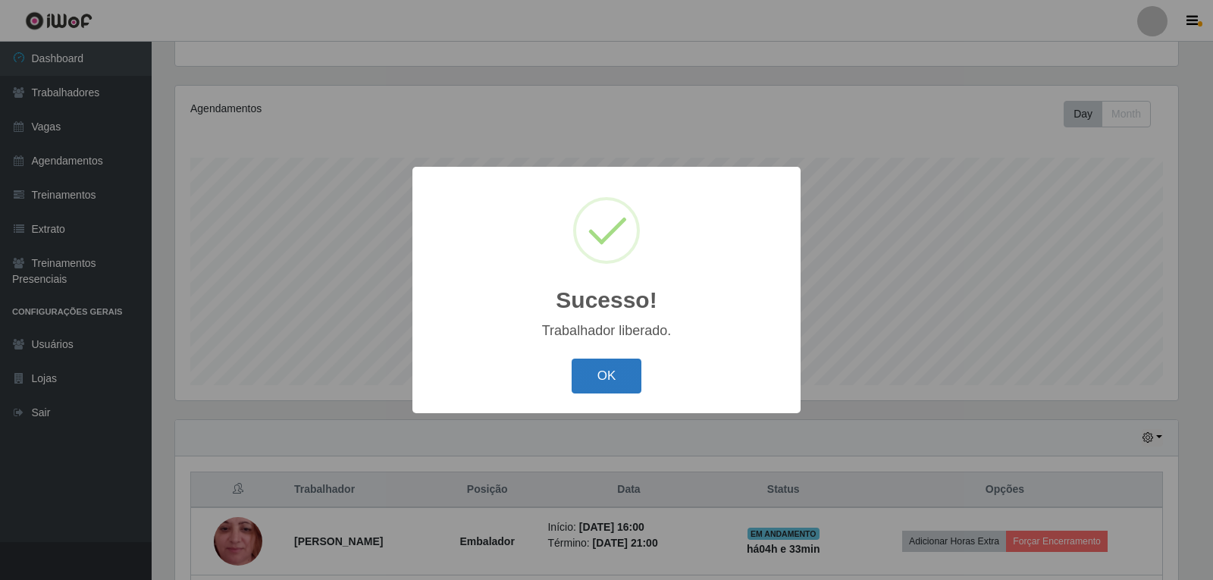
click at [629, 383] on button "OK" at bounding box center [607, 377] width 71 height 36
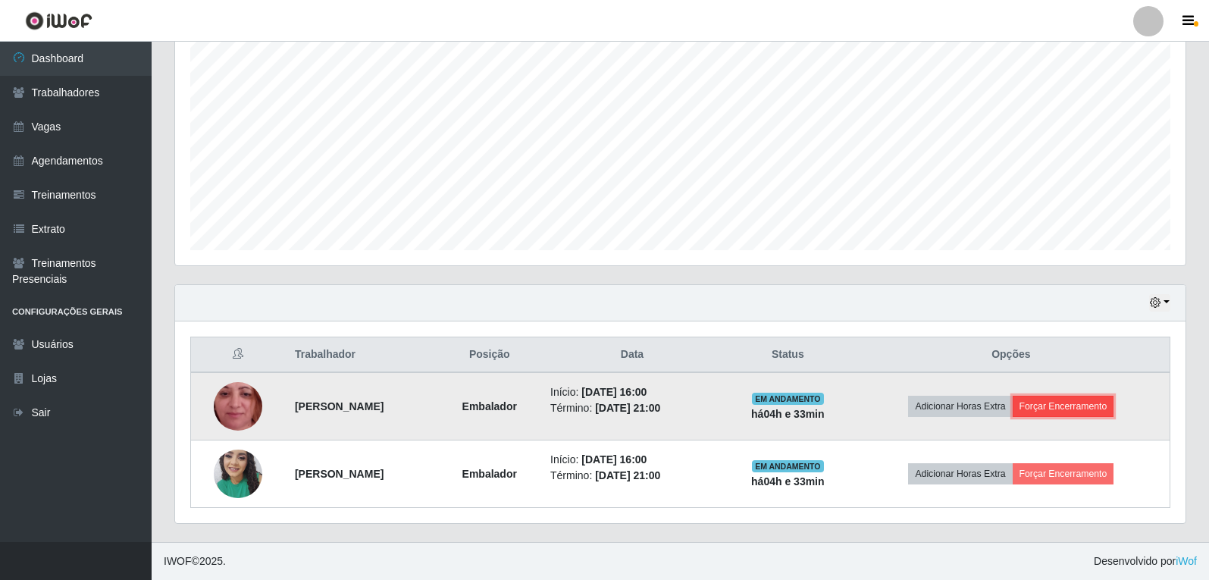
click at [1100, 408] on button "Forçar Encerramento" at bounding box center [1064, 406] width 102 height 21
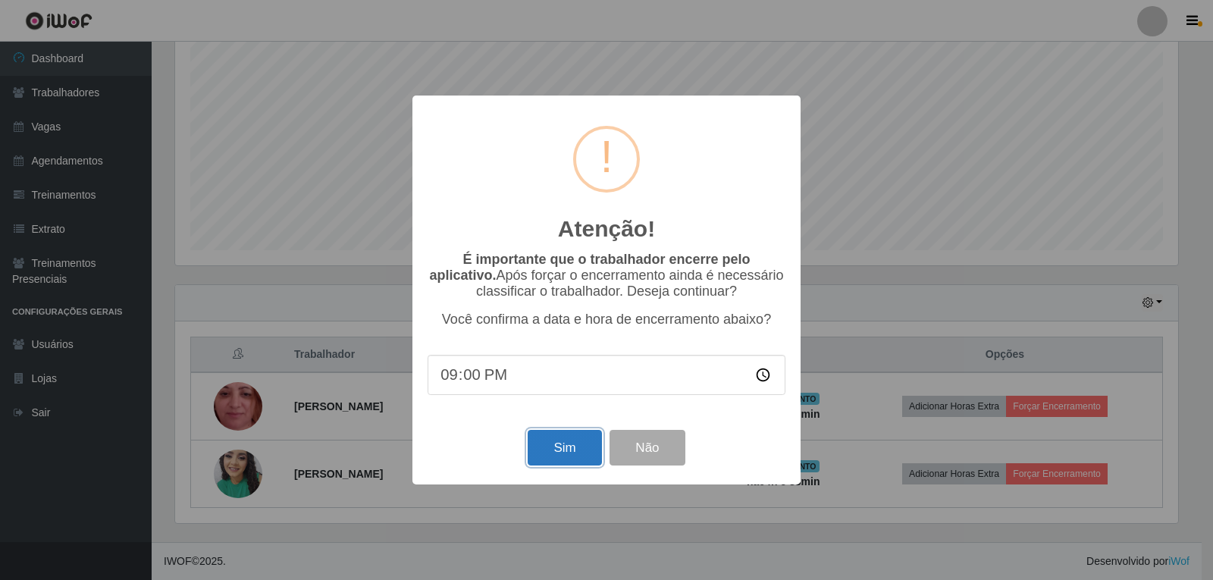
click at [569, 448] on button "Sim" at bounding box center [565, 448] width 74 height 36
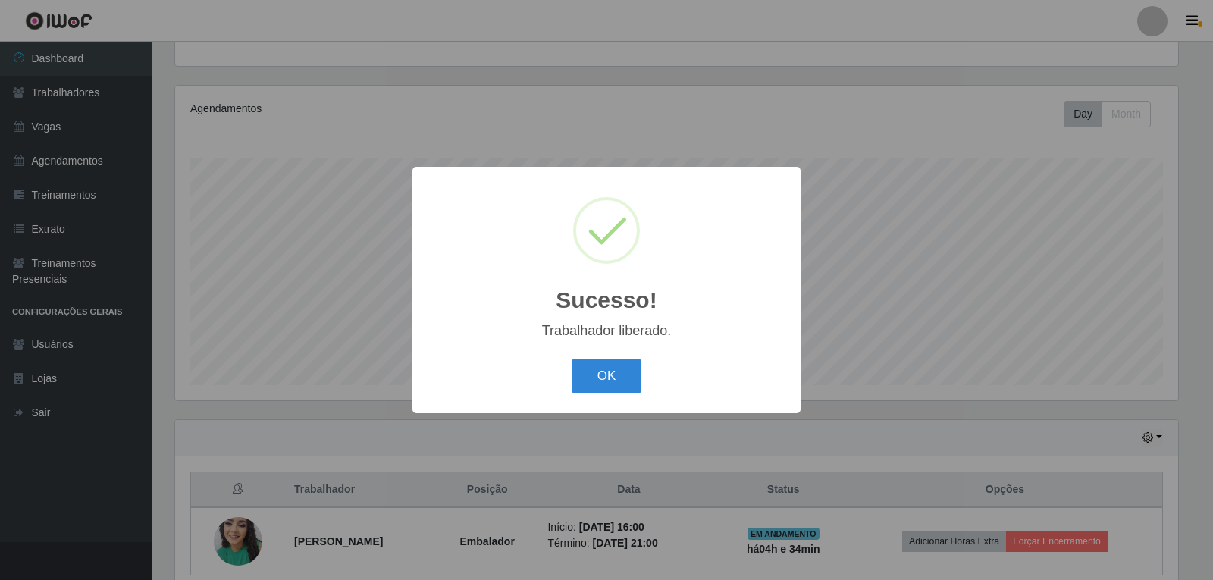
drag, startPoint x: 613, startPoint y: 392, endPoint x: 626, endPoint y: 386, distance: 13.6
click at [613, 391] on button "OK" at bounding box center [607, 377] width 71 height 36
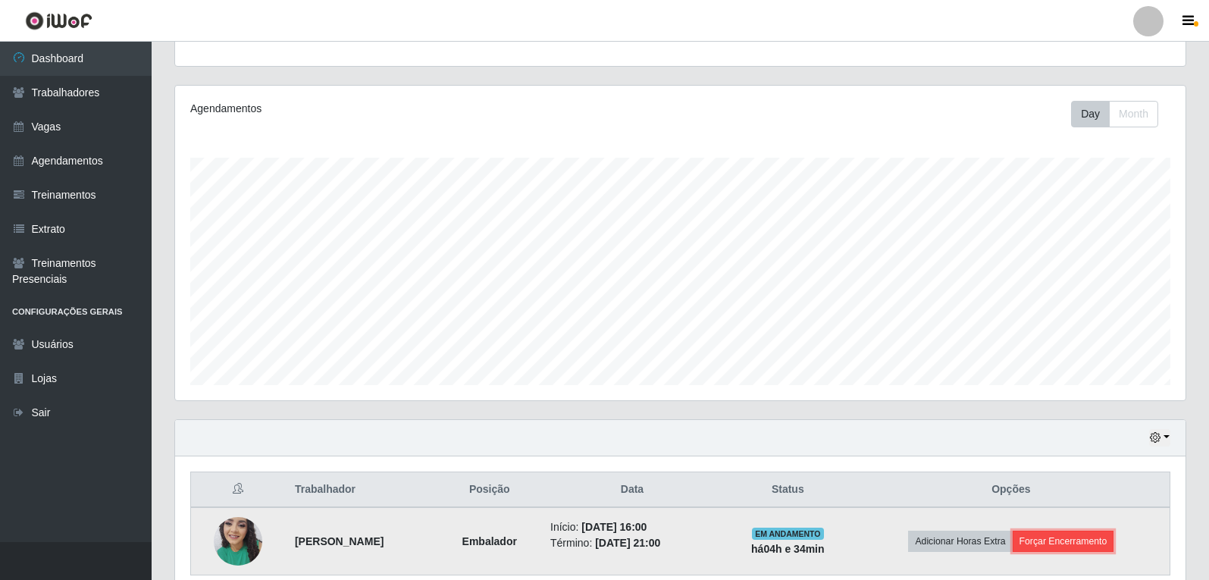
click at [1090, 538] on button "Forçar Encerramento" at bounding box center [1064, 541] width 102 height 21
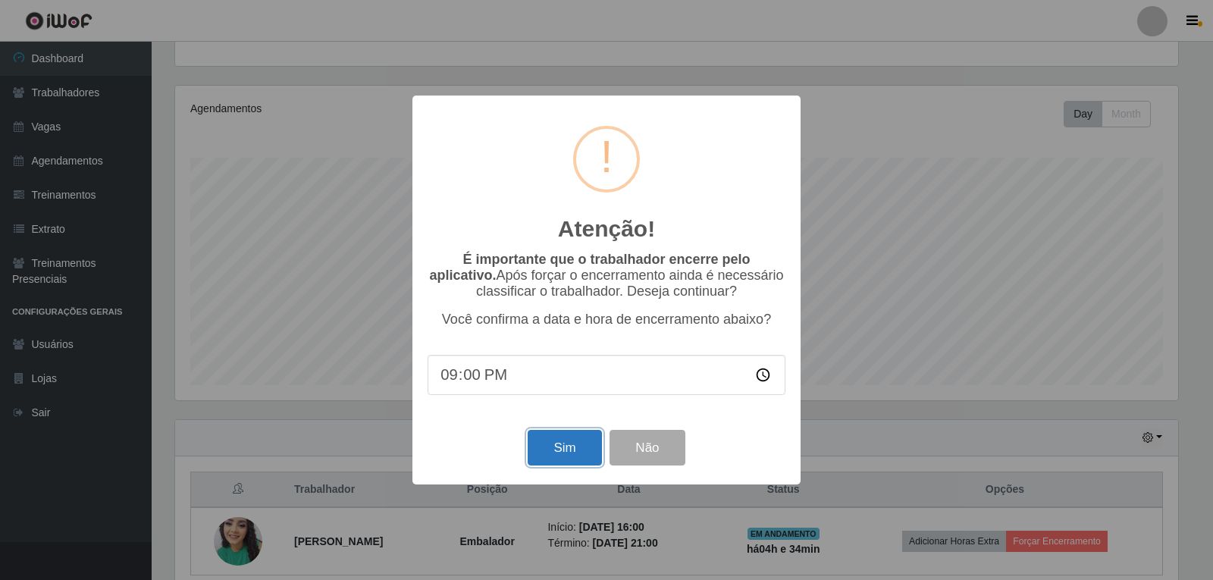
click at [590, 448] on button "Sim" at bounding box center [565, 448] width 74 height 36
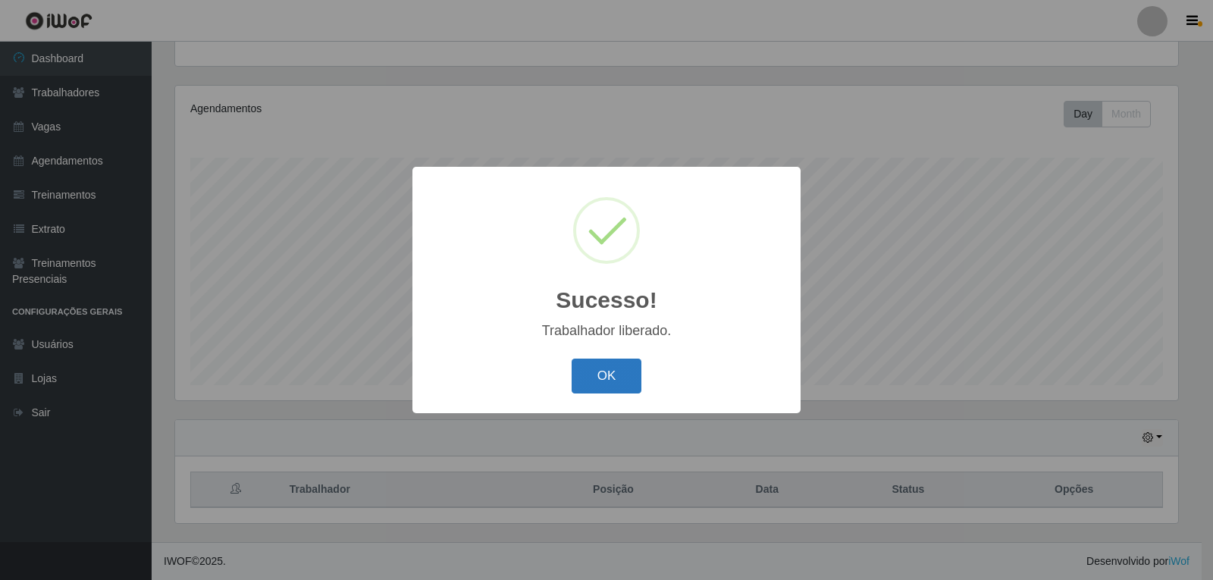
click at [638, 386] on button "OK" at bounding box center [607, 377] width 71 height 36
